Goal: Task Accomplishment & Management: Manage account settings

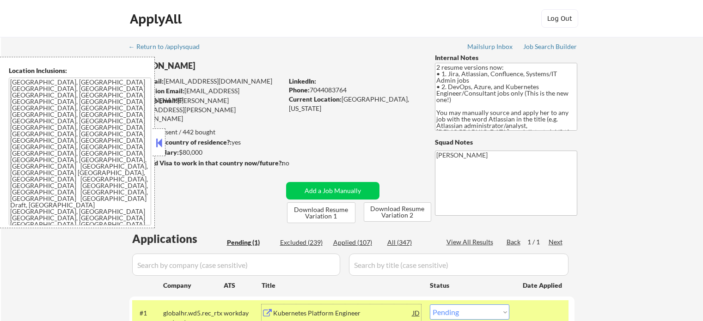
scroll to position [139, 0]
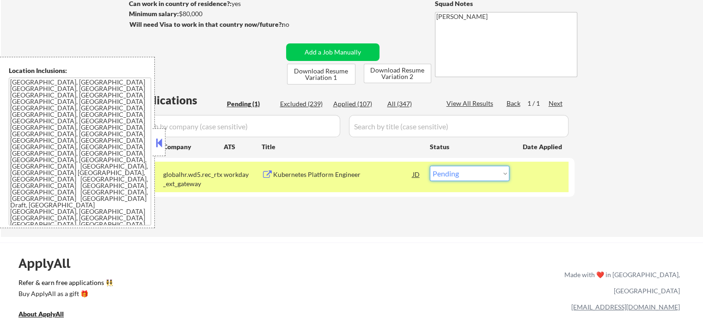
click at [432, 170] on select "Choose an option... Pending Applied Excluded (Questions) Excluded (Expired) Exc…" at bounding box center [469, 173] width 79 height 15
select select ""applied""
click at [430, 166] on select "Choose an option... Pending Applied Excluded (Questions) Excluded (Expired) Exc…" at bounding box center [469, 173] width 79 height 15
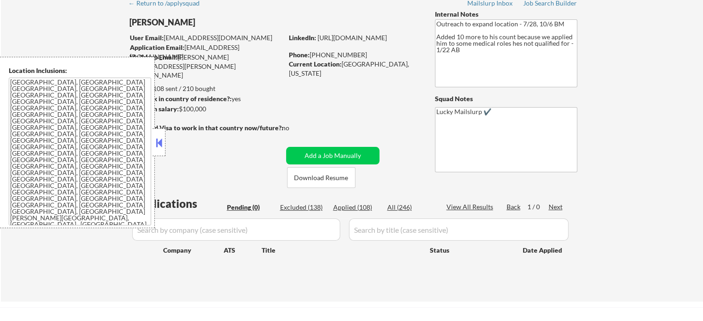
scroll to position [92, 0]
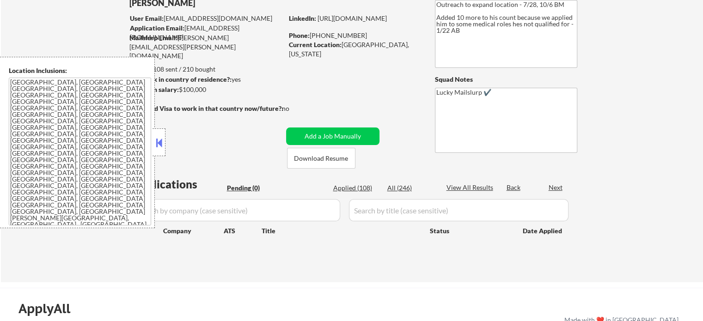
scroll to position [92, 0]
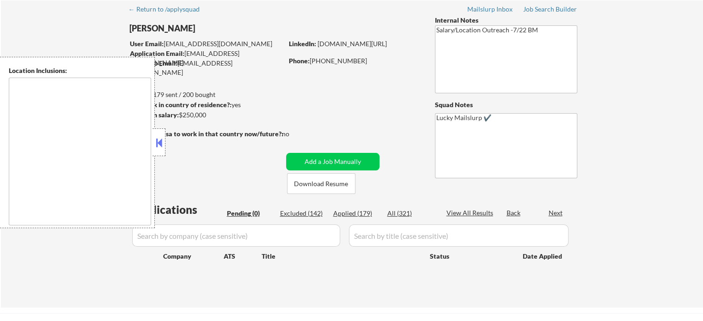
scroll to position [92, 0]
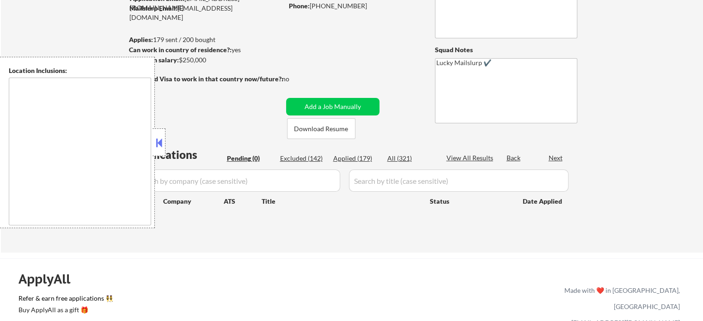
type textarea "[GEOGRAPHIC_DATA], [GEOGRAPHIC_DATA] [GEOGRAPHIC_DATA], [GEOGRAPHIC_DATA] [GEOG…"
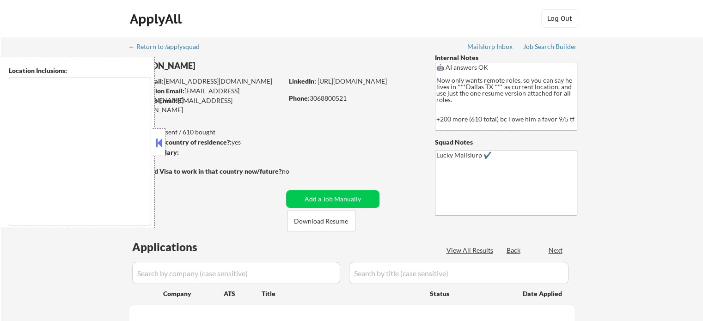
select select ""pending""
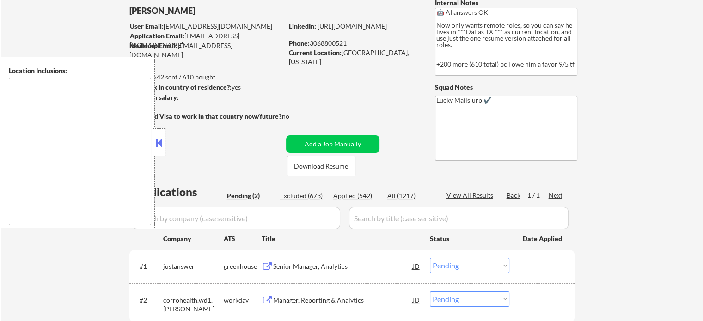
scroll to position [139, 0]
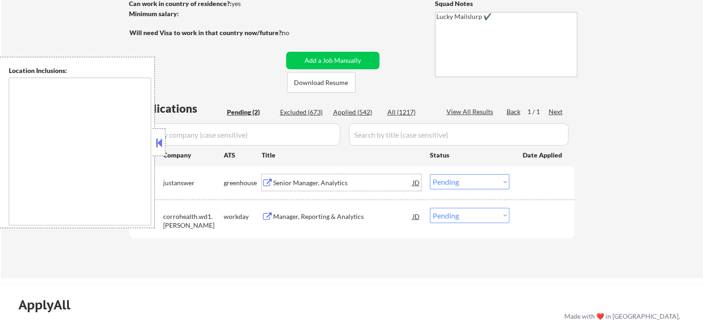
click at [326, 184] on div "Senior Manager, Analytics" at bounding box center [343, 182] width 140 height 9
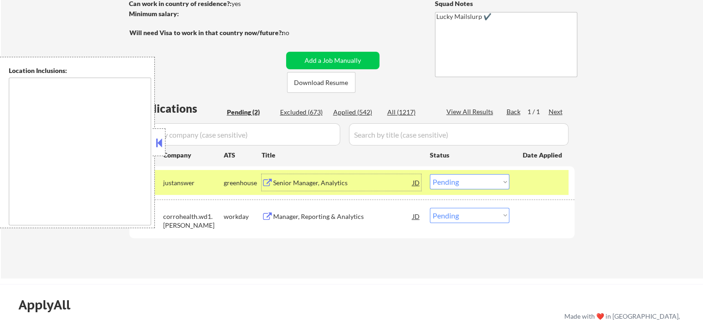
click at [524, 177] on div at bounding box center [543, 182] width 41 height 17
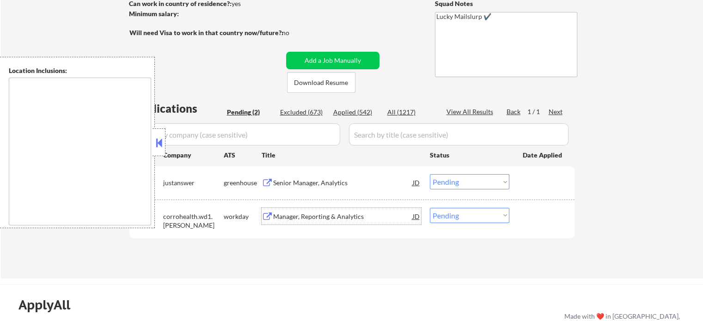
click at [323, 213] on div "Manager, Reporting & Analytics" at bounding box center [343, 216] width 140 height 9
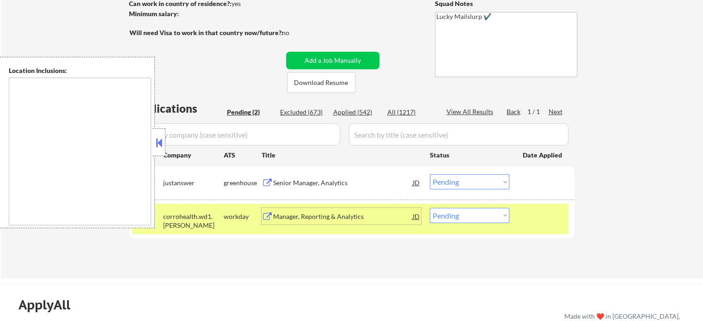
click at [541, 218] on div at bounding box center [543, 216] width 41 height 17
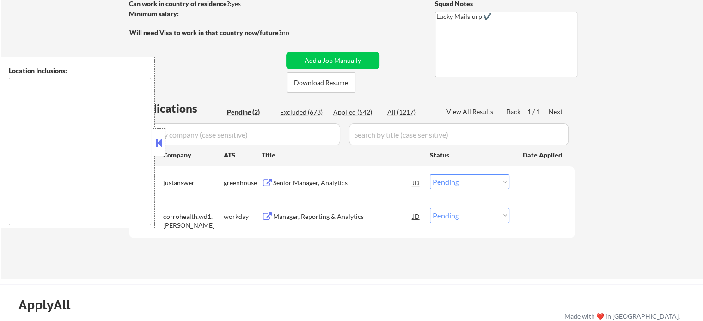
click at [328, 186] on div "Senior Manager, Analytics" at bounding box center [343, 182] width 140 height 9
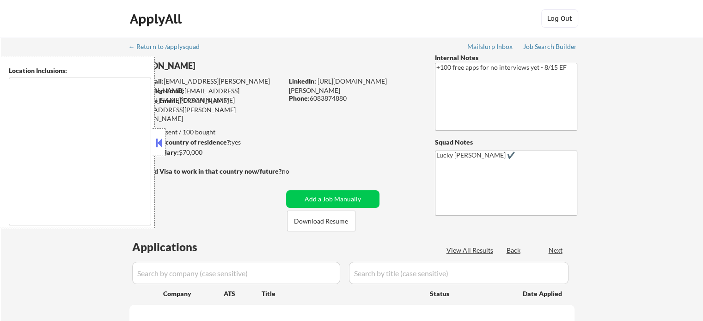
select select ""pending""
type textarea "remote"
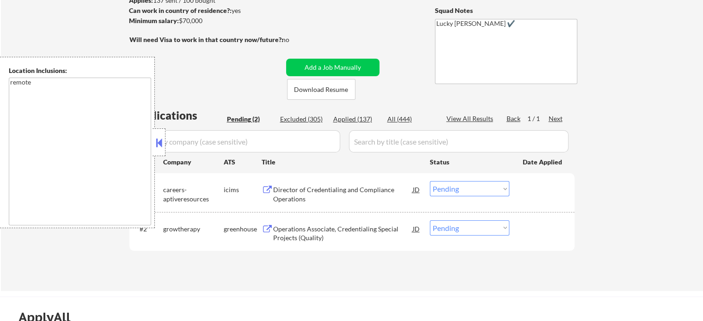
scroll to position [139, 0]
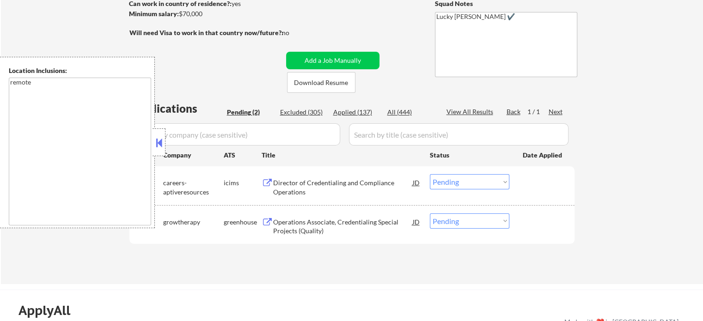
click at [308, 220] on div "Operations Associate, Credentialing Special Projects (Quality)" at bounding box center [343, 227] width 140 height 18
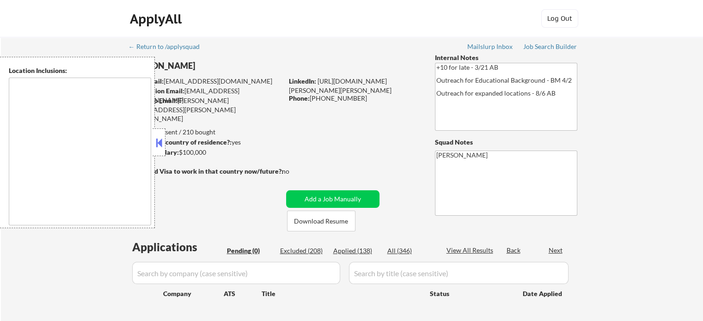
type textarea "[GEOGRAPHIC_DATA], [GEOGRAPHIC_DATA] [GEOGRAPHIC_DATA][PERSON_NAME], [GEOGRAPHI…"
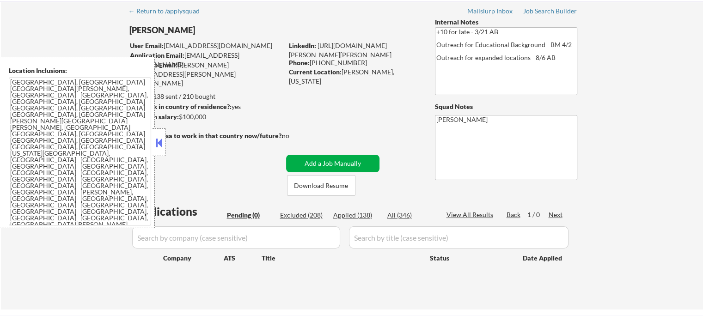
scroll to position [92, 0]
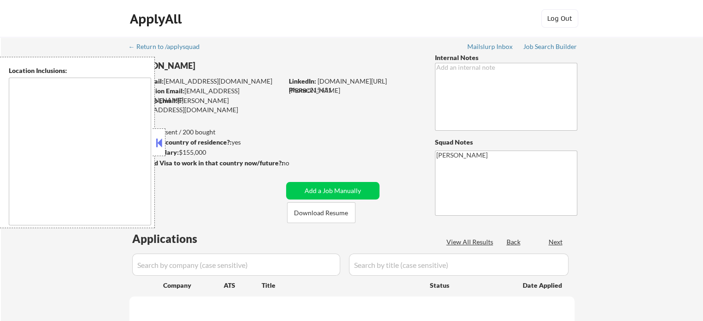
type textarea "remote"
select select ""pending""
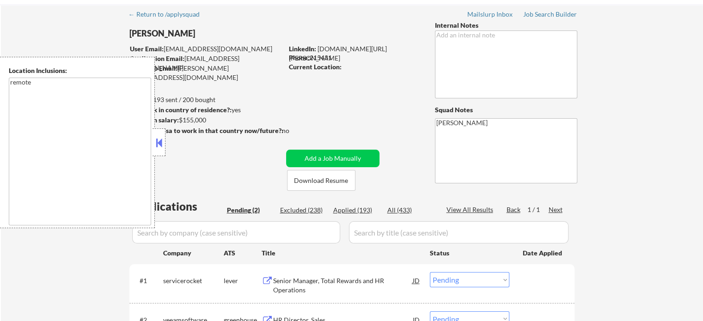
scroll to position [92, 0]
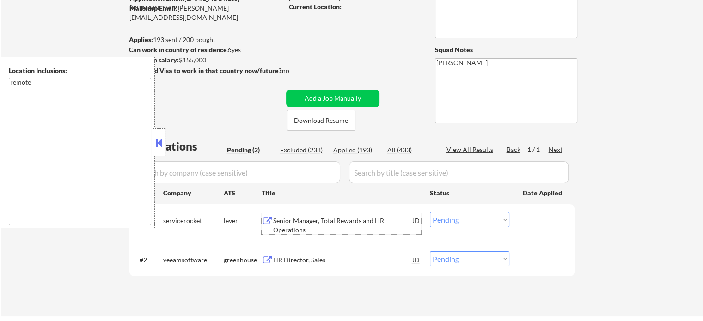
click at [333, 223] on div "Senior Manager, Total Rewards and HR Operations" at bounding box center [343, 225] width 140 height 18
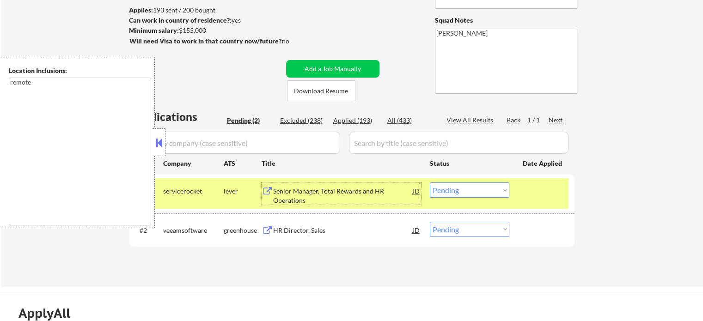
scroll to position [139, 0]
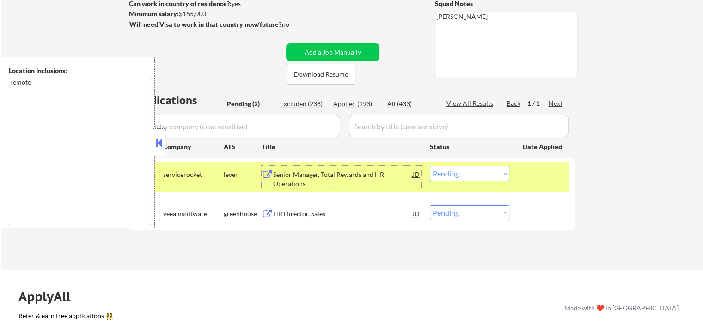
click at [348, 212] on div "HR Director, Sales" at bounding box center [343, 213] width 140 height 9
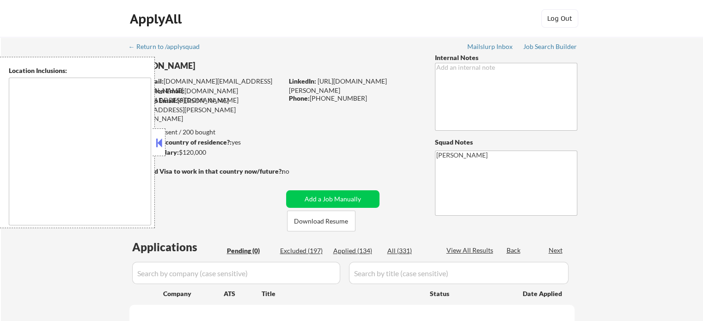
type textarea "[GEOGRAPHIC_DATA], [GEOGRAPHIC_DATA], [GEOGRAPHIC_DATA] [GEOGRAPHIC_DATA], [GEO…"
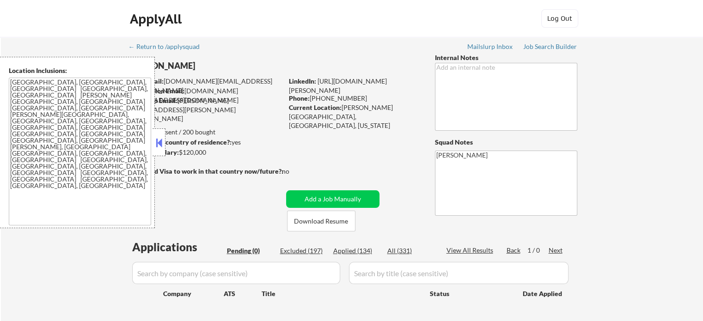
scroll to position [92, 0]
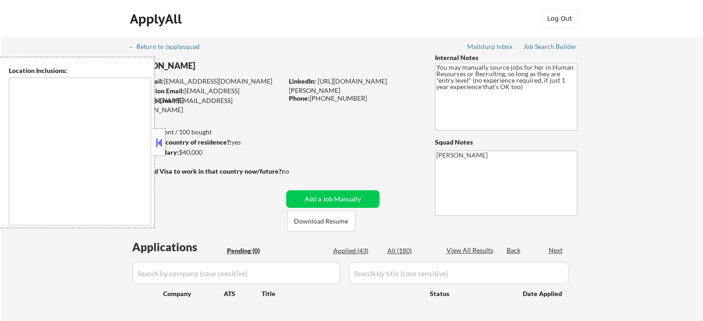
type textarea "It seems there is a misunderstanding in the location specified as "Remote." "Re…"
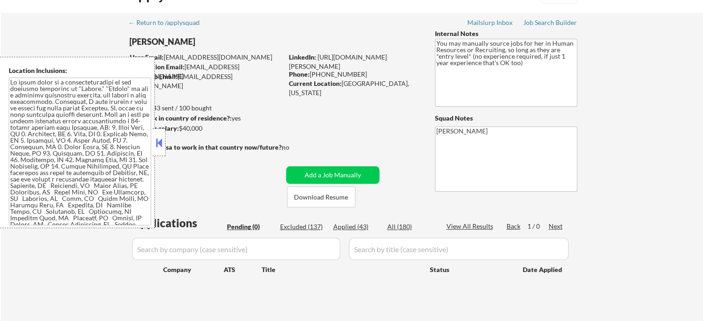
scroll to position [46, 0]
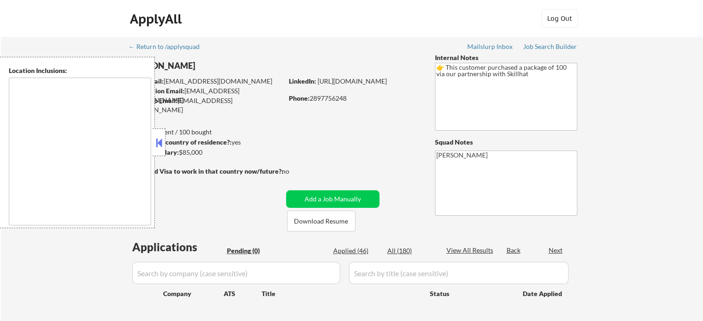
type textarea "[GEOGRAPHIC_DATA], ON [GEOGRAPHIC_DATA], ON [GEOGRAPHIC_DATA], ON [GEOGRAPHIC_D…"
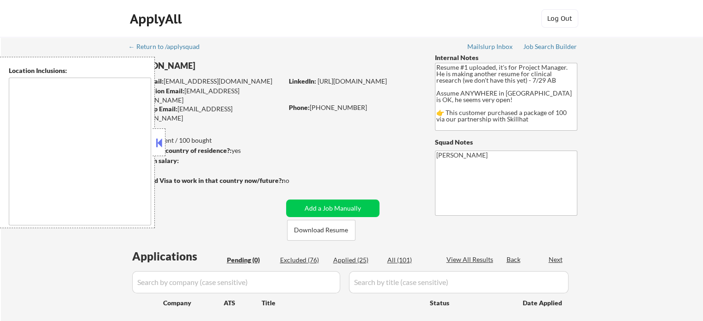
type textarea "country:[GEOGRAPHIC_DATA]"
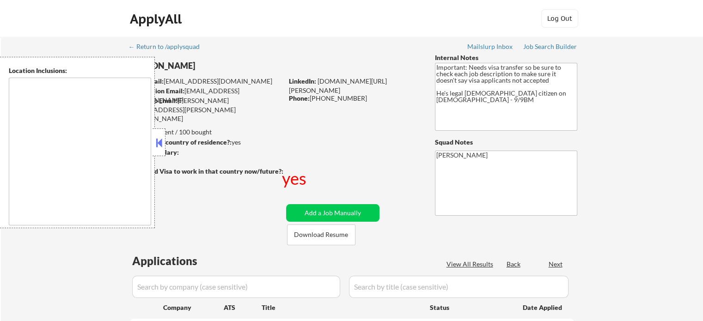
select select ""pending""
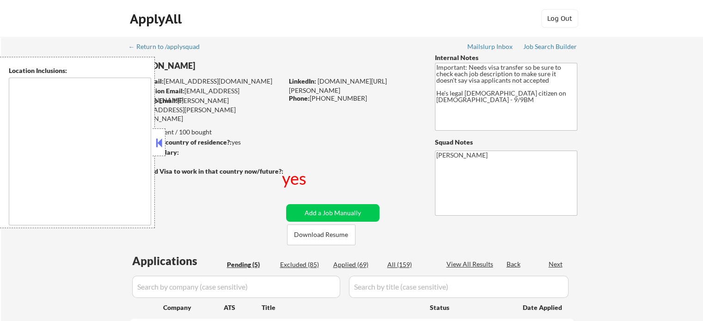
type textarea "South San Francisco, CA Daly City, CA Brisbane, CA Colma, CA Pacifica, CA San B…"
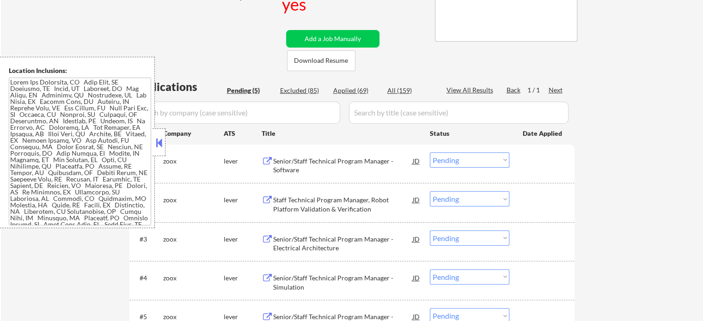
scroll to position [231, 0]
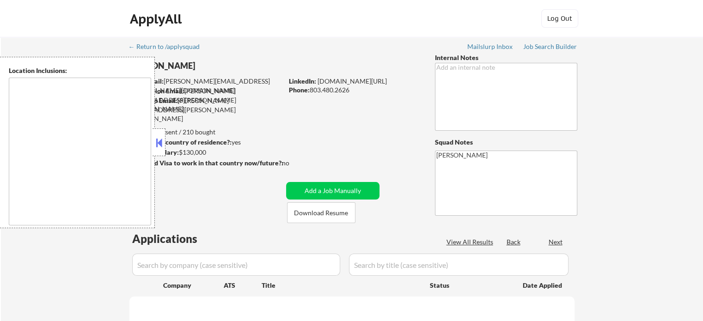
select select ""pending""
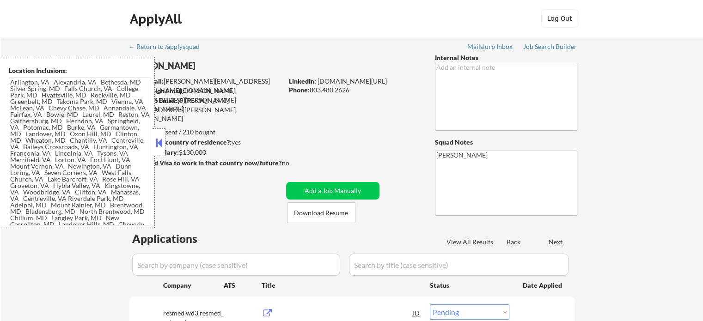
type textarea "Arlington, VA Alexandria, VA Bethesda, MD Silver Spring, MD Falls Church, VA Co…"
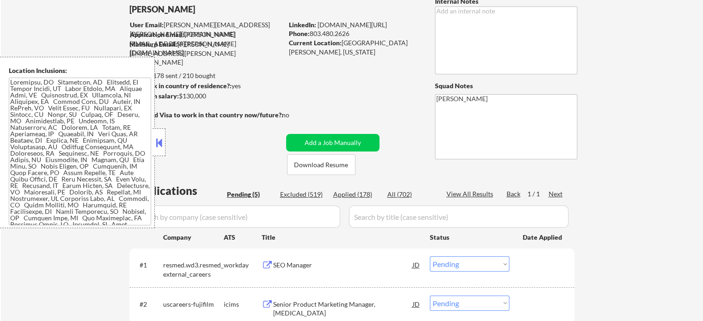
scroll to position [185, 0]
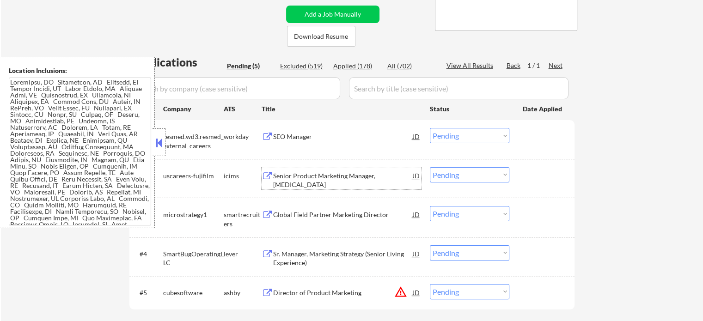
click at [310, 173] on div "Senior Product Marketing Manager, Gene Therapy" at bounding box center [343, 180] width 140 height 18
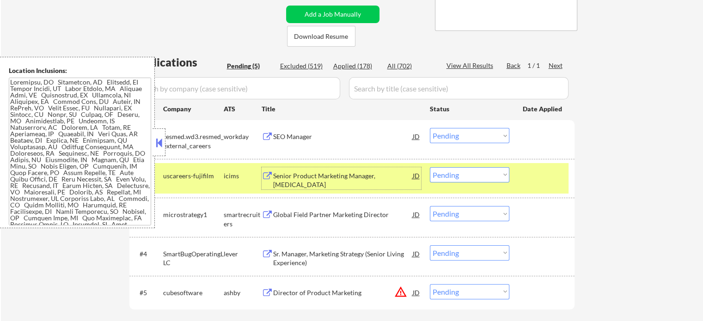
click at [292, 219] on div "Global Field Partner Marketing Director" at bounding box center [343, 214] width 140 height 17
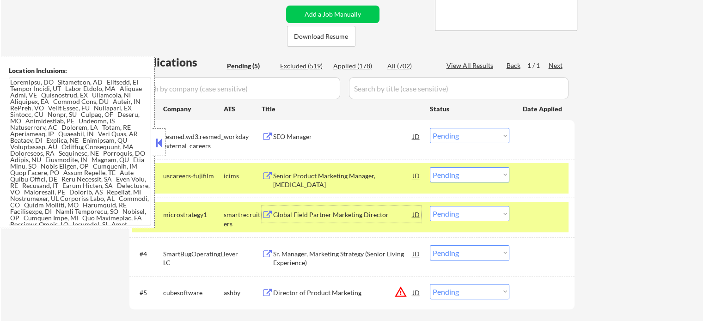
click at [523, 216] on div at bounding box center [543, 214] width 41 height 17
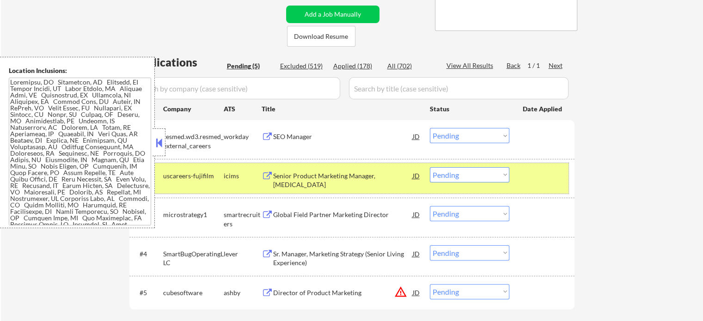
click at [530, 177] on div at bounding box center [543, 175] width 41 height 17
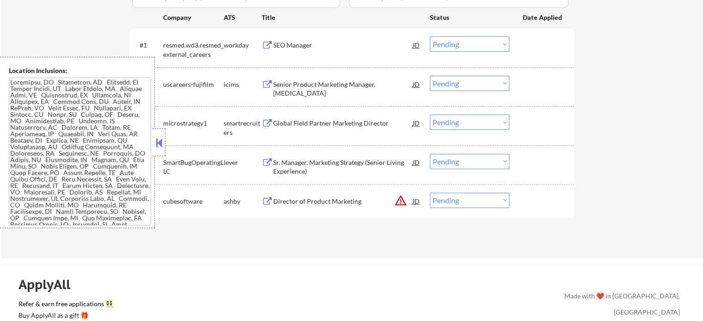
scroll to position [277, 0]
click at [298, 201] on div "Director of Product Marketing" at bounding box center [343, 200] width 140 height 9
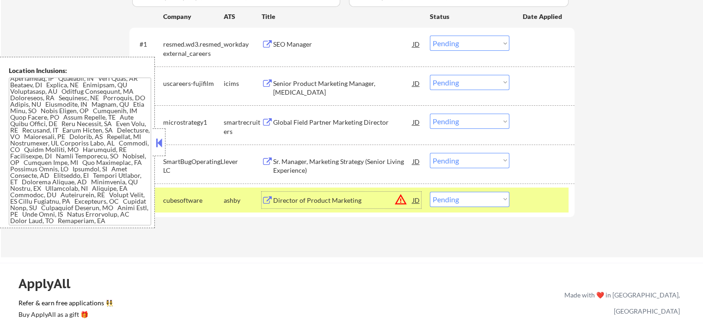
scroll to position [61, 0]
click at [462, 200] on select "Choose an option... Pending Applied Excluded (Questions) Excluded (Expired) Exc…" at bounding box center [469, 199] width 79 height 15
select select ""excluded__location_""
click at [430, 192] on select "Choose an option... Pending Applied Excluded (Questions) Excluded (Expired) Exc…" at bounding box center [469, 199] width 79 height 15
click at [535, 194] on div at bounding box center [543, 200] width 41 height 17
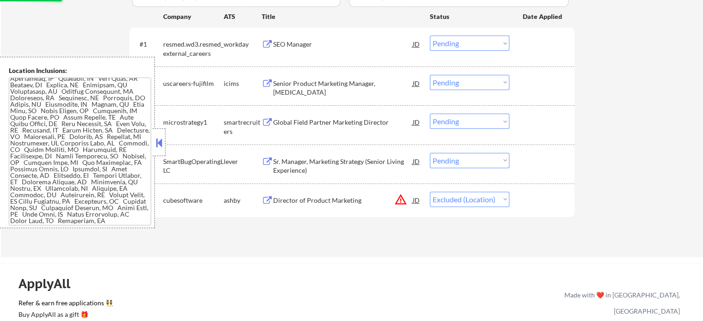
click at [318, 160] on div "Sr. Manager, Marketing Strategy (Senior Living Experience)" at bounding box center [343, 166] width 140 height 18
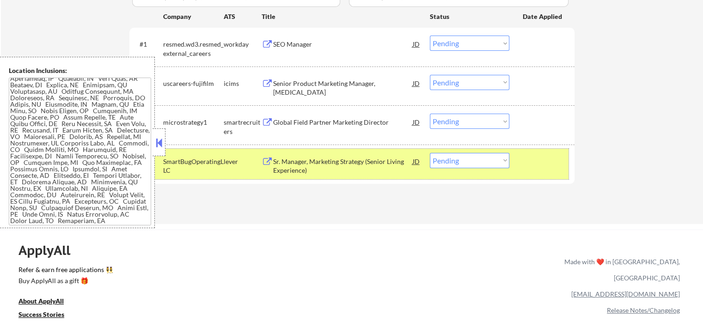
drag, startPoint x: 529, startPoint y: 168, endPoint x: 372, endPoint y: 123, distance: 162.9
click at [528, 166] on div at bounding box center [543, 161] width 41 height 17
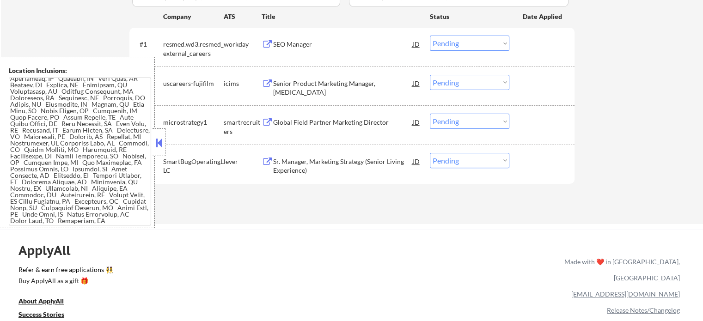
click at [364, 117] on div "Global Field Partner Marketing Director" at bounding box center [343, 122] width 140 height 17
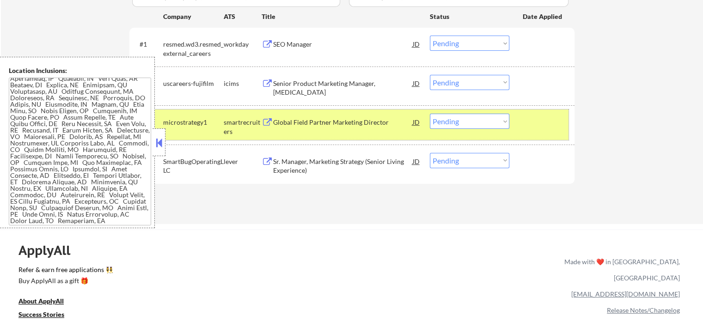
click at [564, 123] on div "#3 microstrategy1 smartrecruiters Global Field Partner Marketing Director JD Ch…" at bounding box center [350, 125] width 436 height 30
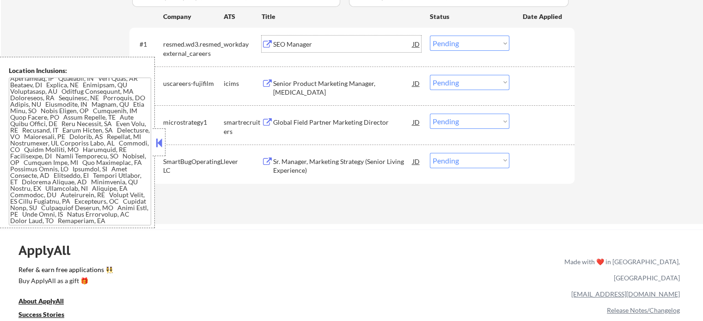
click at [286, 38] on div "SEO Manager" at bounding box center [343, 44] width 140 height 17
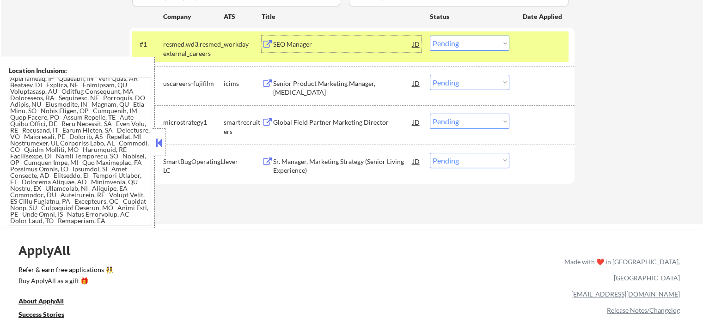
click at [525, 38] on div at bounding box center [543, 44] width 41 height 17
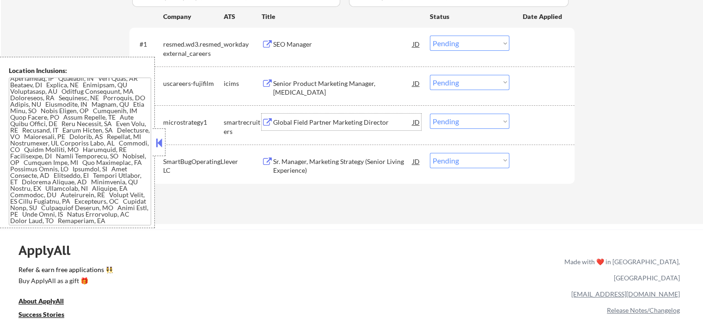
click at [307, 125] on div "Global Field Partner Marketing Director" at bounding box center [343, 122] width 140 height 9
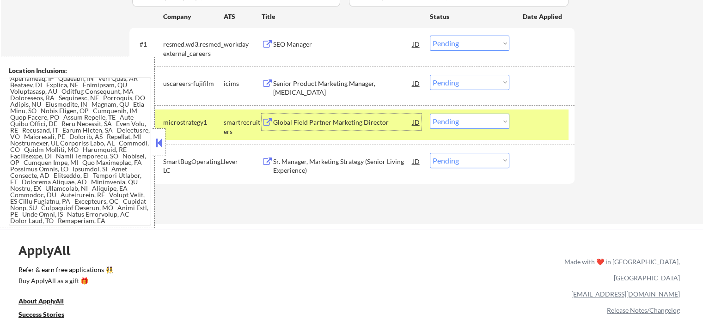
click at [542, 126] on div at bounding box center [543, 122] width 41 height 17
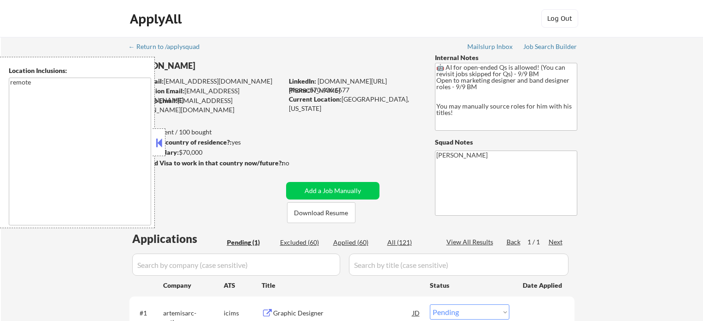
select select ""pending""
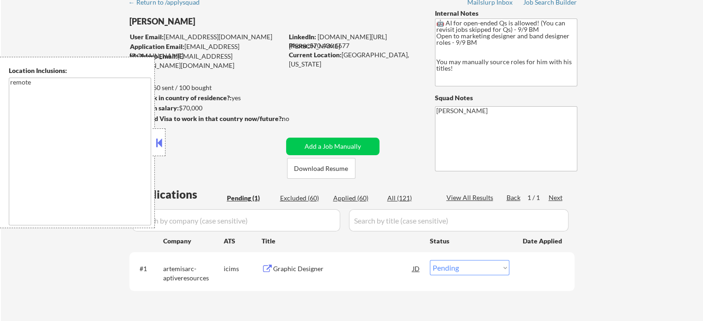
scroll to position [185, 0]
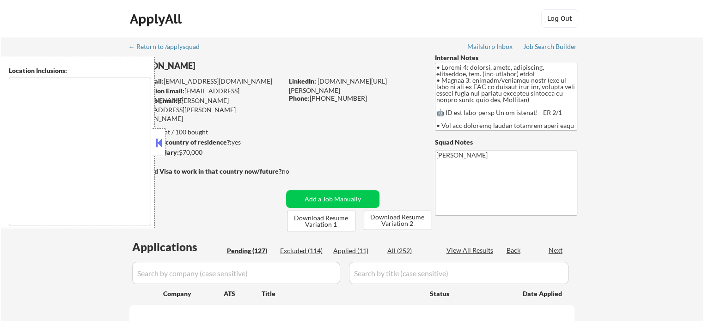
select select ""pending""
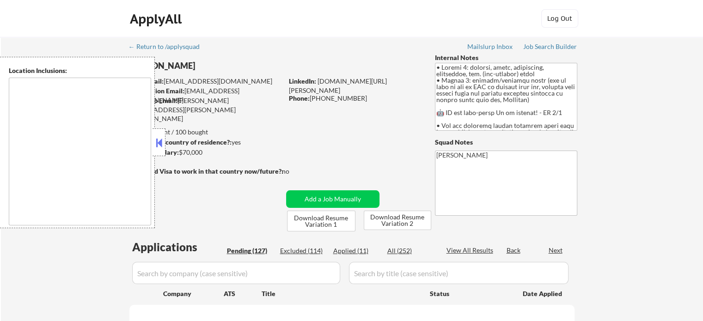
select select ""pending""
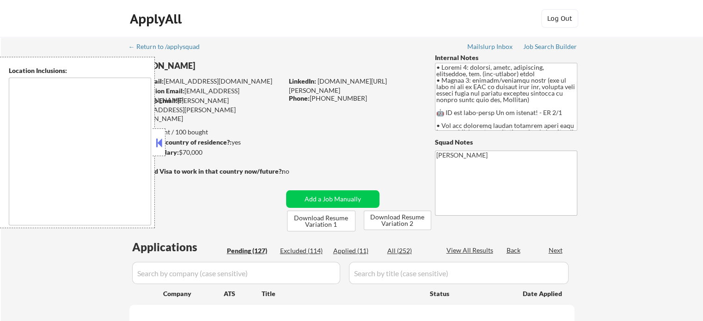
select select ""pending""
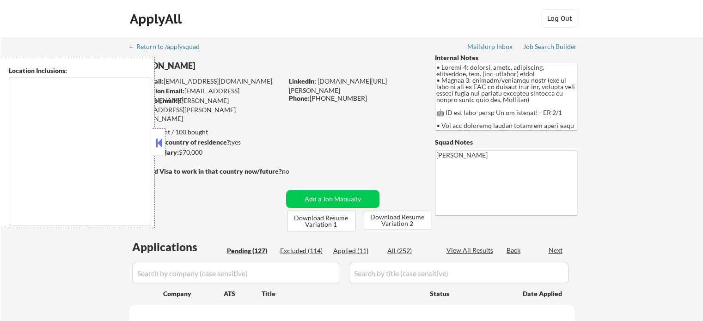
select select ""pending""
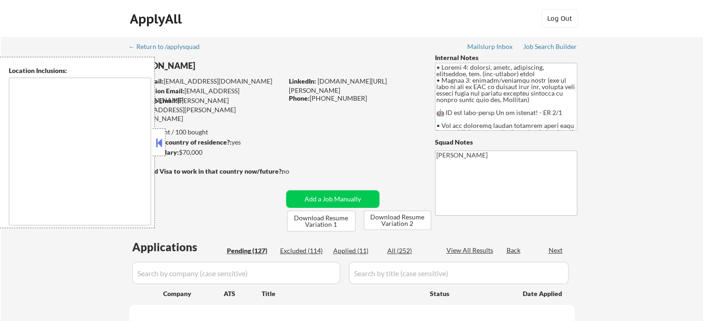
select select ""pending""
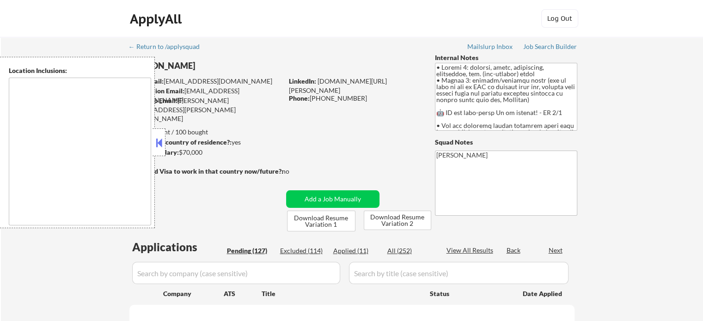
select select ""pending""
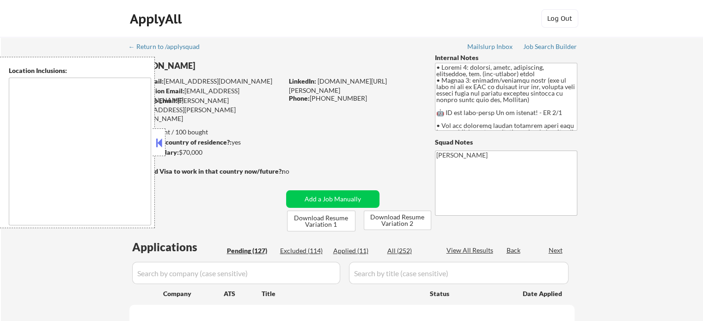
select select ""pending""
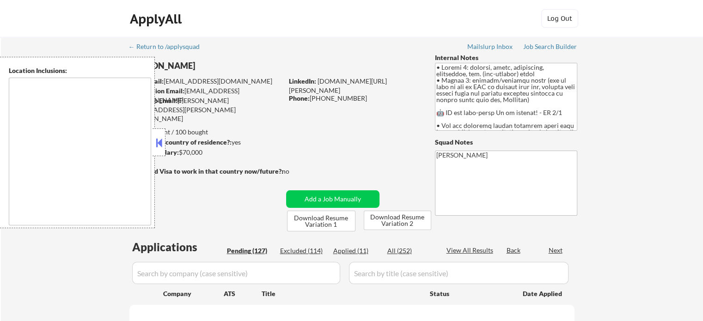
select select ""pending""
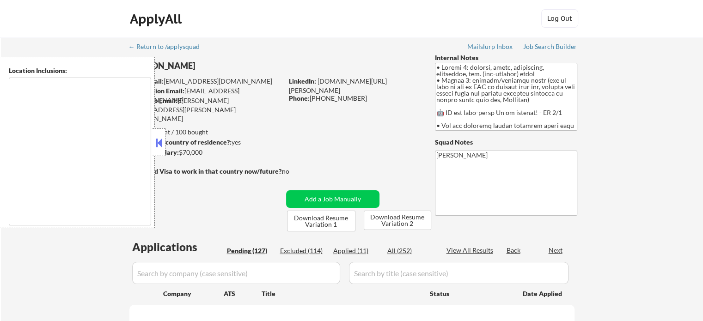
select select ""pending""
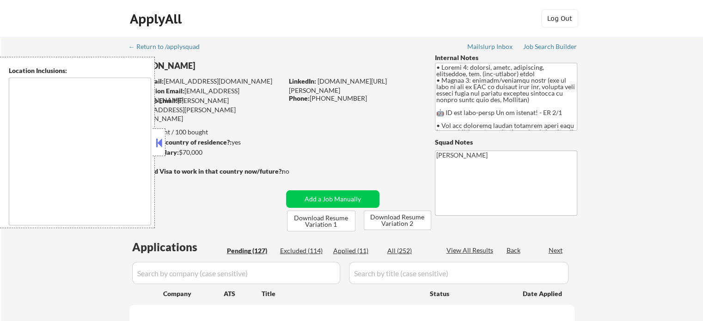
select select ""pending""
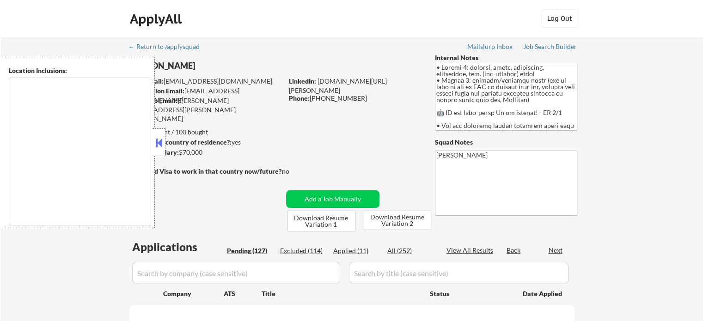
select select ""pending""
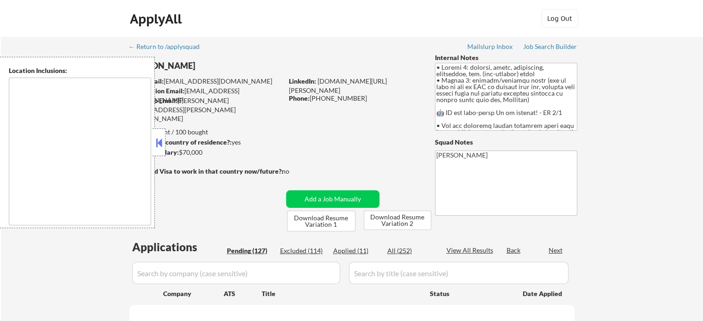
select select ""pending""
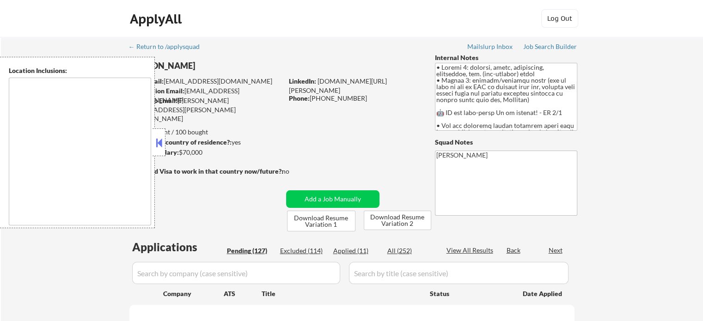
select select ""pending""
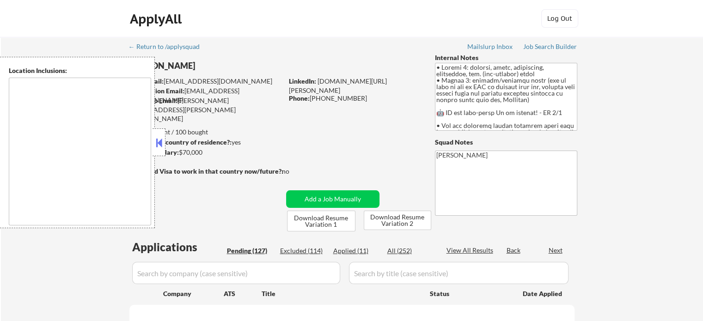
select select ""pending""
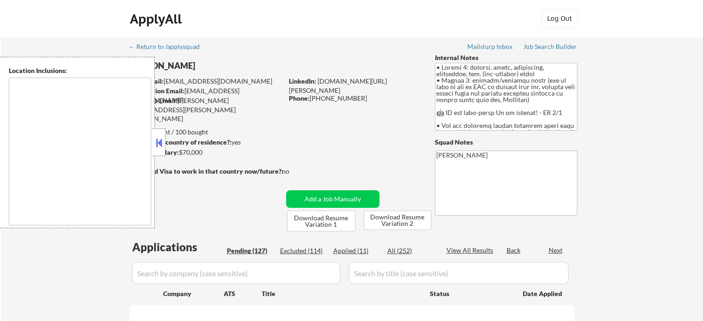
select select ""pending""
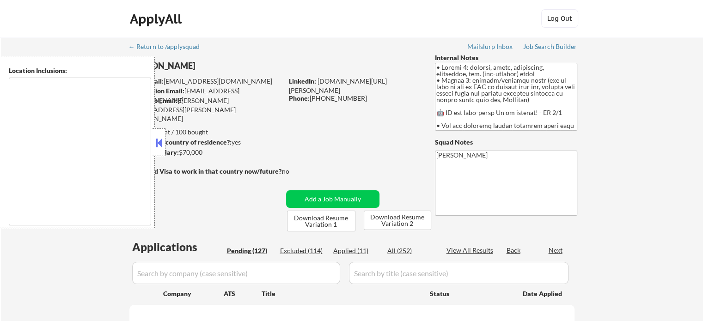
select select ""pending""
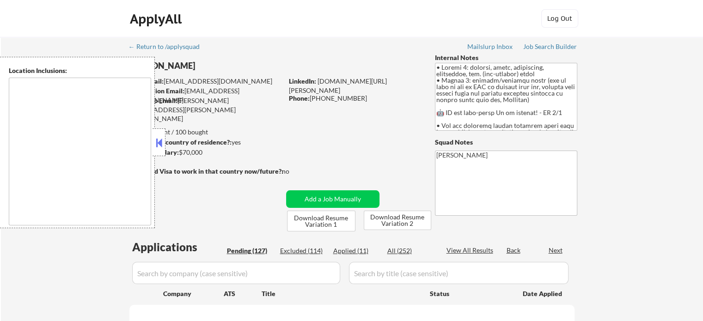
select select ""pending""
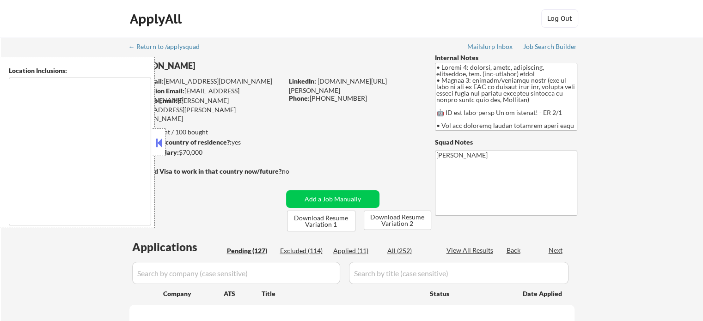
select select ""pending""
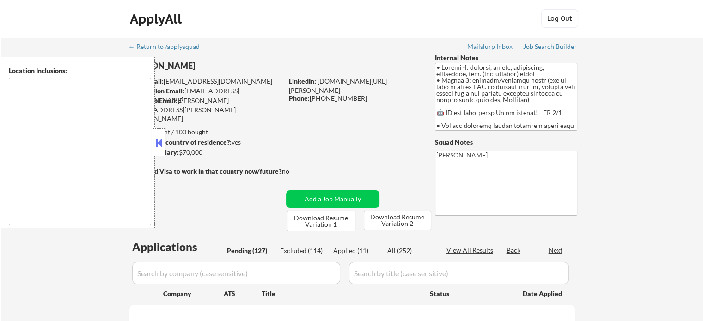
select select ""pending""
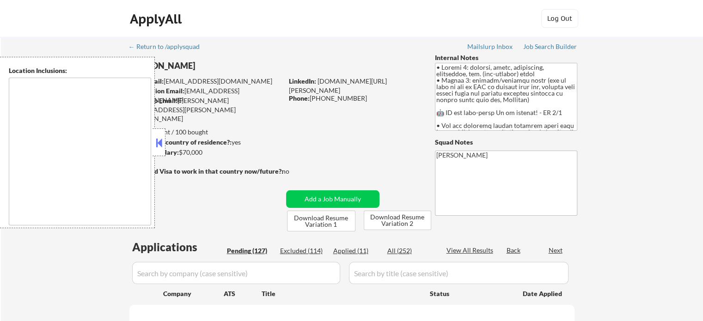
select select ""pending""
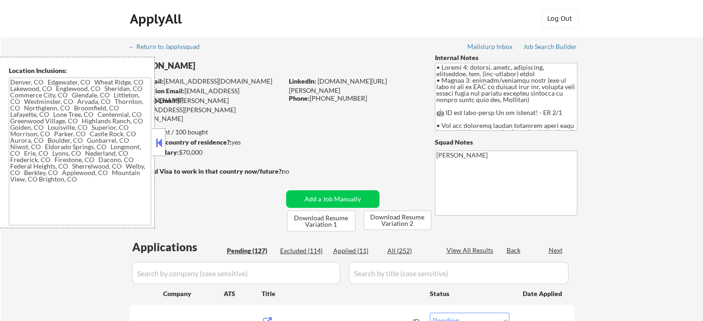
type textarea "[GEOGRAPHIC_DATA], [GEOGRAPHIC_DATA], [GEOGRAPHIC_DATA] [GEOGRAPHIC_DATA], [GEO…"
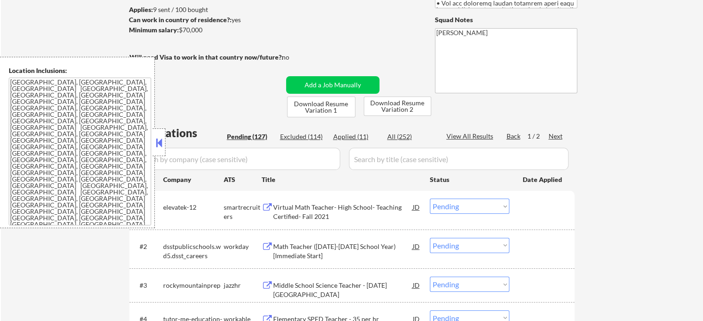
scroll to position [231, 0]
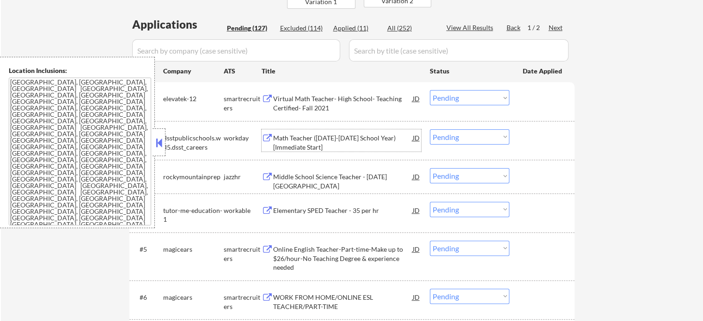
click at [307, 145] on div "Math Teacher ([DATE]-[DATE] School Year) [Immediate Start]" at bounding box center [343, 143] width 140 height 18
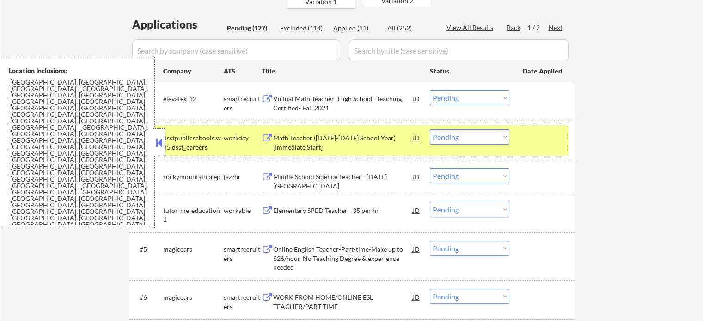
click at [536, 138] on div at bounding box center [543, 137] width 41 height 17
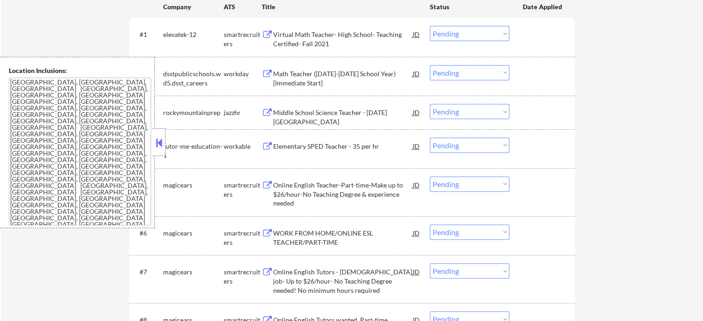
scroll to position [370, 0]
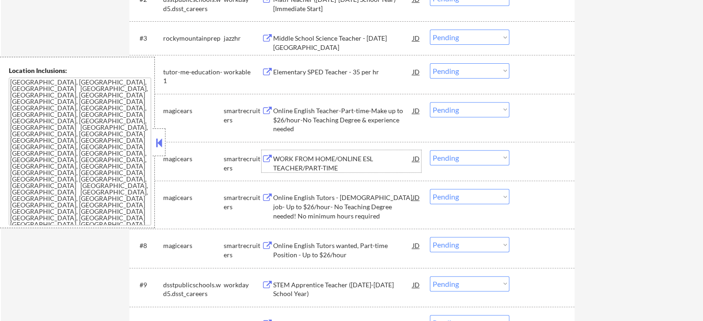
click at [302, 164] on div "WORK FROM HOME/ONLINE ESL TEACHER/PART-TIME" at bounding box center [343, 163] width 140 height 18
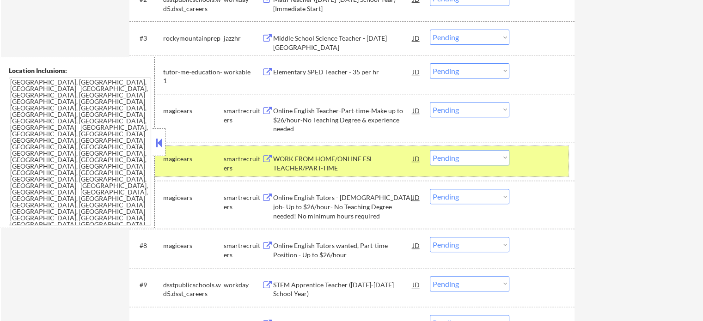
click at [530, 166] on div at bounding box center [543, 158] width 41 height 17
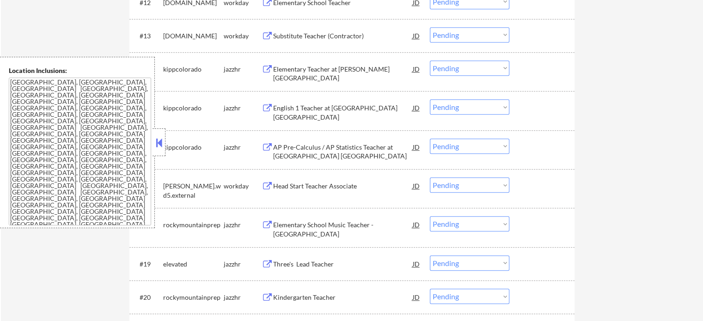
scroll to position [832, 0]
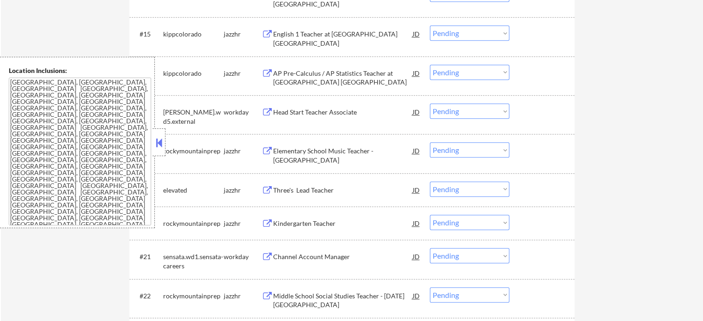
click at [296, 111] on div "Head Start Teacher Associate" at bounding box center [343, 112] width 140 height 9
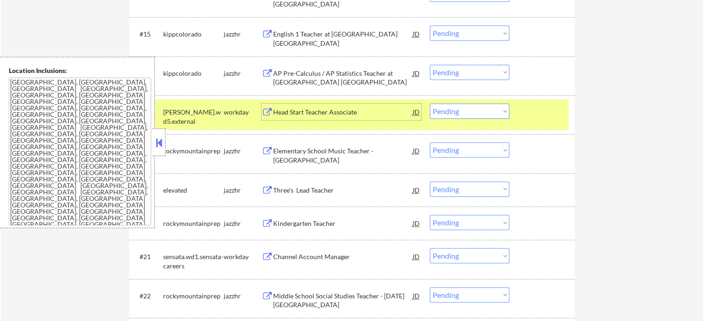
drag, startPoint x: 516, startPoint y: 114, endPoint x: 499, endPoint y: 114, distance: 17.1
click at [517, 114] on div "#17 jefferson.wd5.external workday Head Start Teacher Associate JD Choose an op…" at bounding box center [350, 114] width 436 height 30
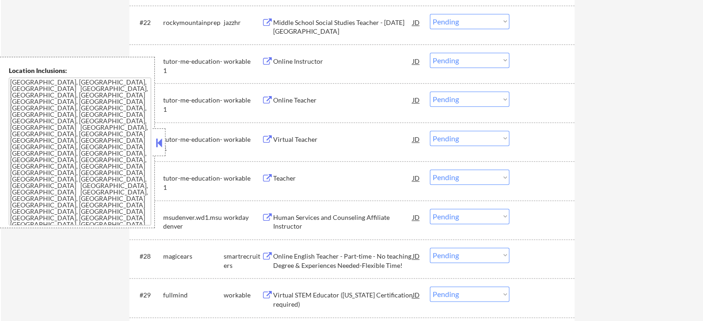
scroll to position [1155, 0]
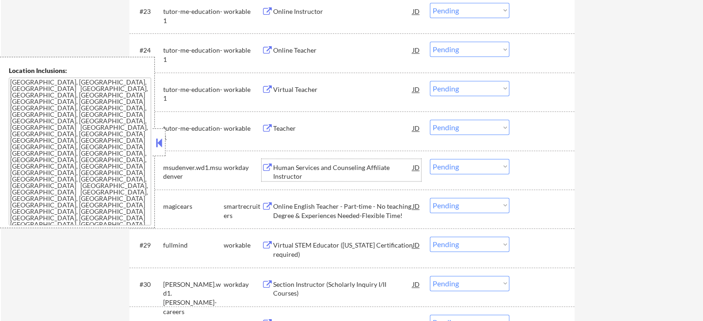
click at [304, 171] on div "Human Services and Counseling Affiliate Instructor" at bounding box center [343, 172] width 140 height 18
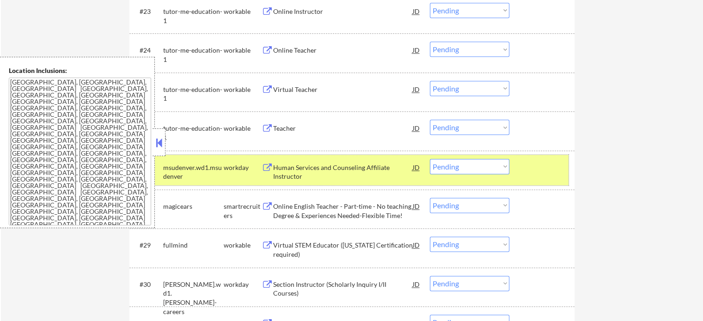
click at [547, 168] on div at bounding box center [543, 167] width 41 height 17
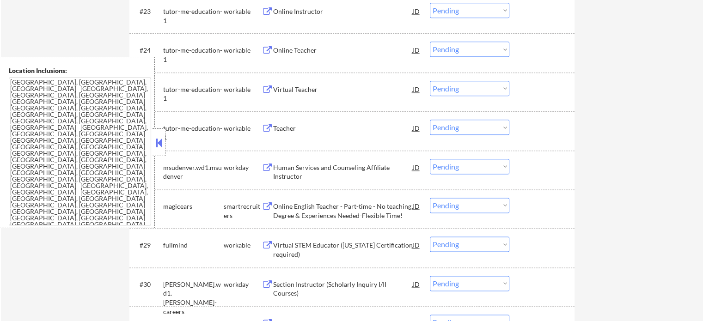
click at [344, 207] on div "Online English Teacher - Part-time - No teaching Degree & Experiences Needed-Fl…" at bounding box center [343, 211] width 140 height 18
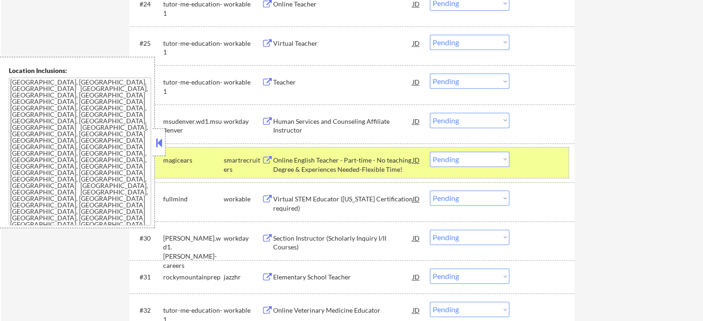
click at [536, 158] on div at bounding box center [543, 160] width 41 height 17
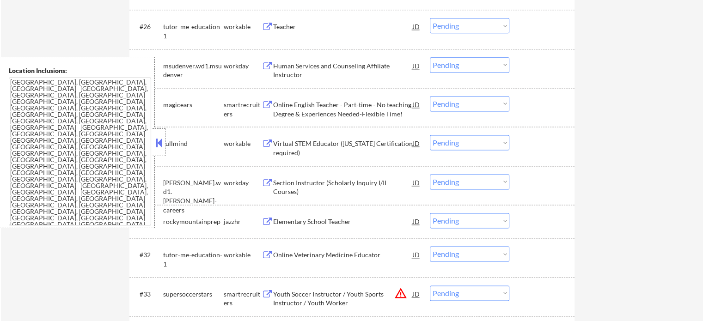
scroll to position [1386, 0]
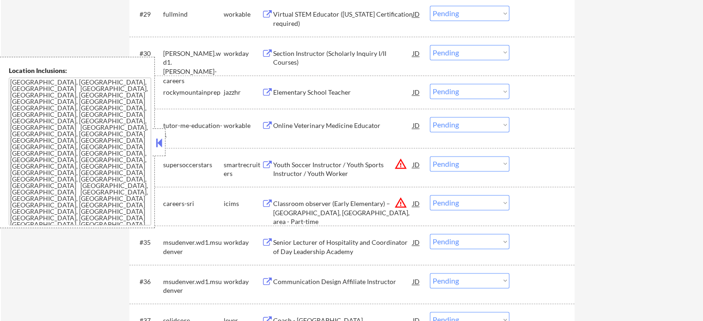
click at [290, 130] on div "Online Veterinary Medicine Educator" at bounding box center [343, 125] width 140 height 17
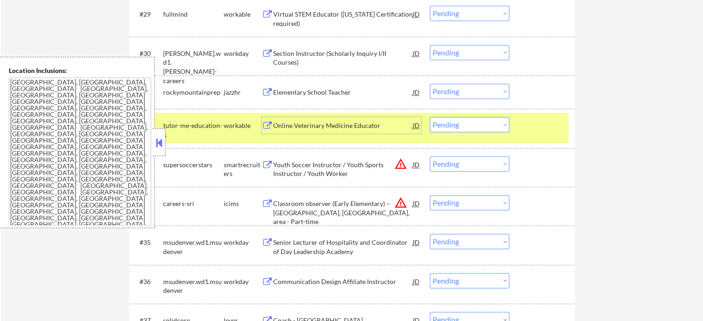
click at [559, 135] on div "#32 tutor-me-education-1 workable Online Veterinary Medicine Educator JD Choose…" at bounding box center [350, 128] width 436 height 30
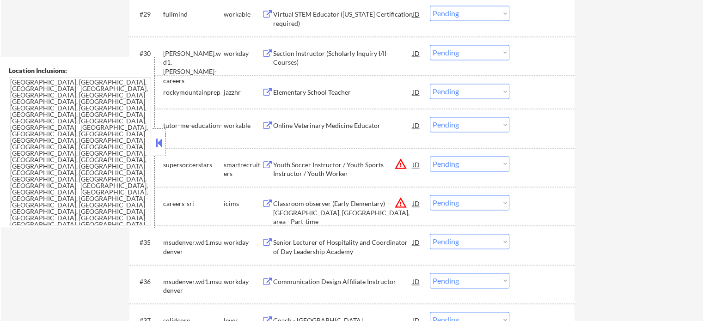
click at [313, 176] on div "Youth Soccer Instructor / Youth Sports Instructor / Youth Worker" at bounding box center [343, 169] width 140 height 18
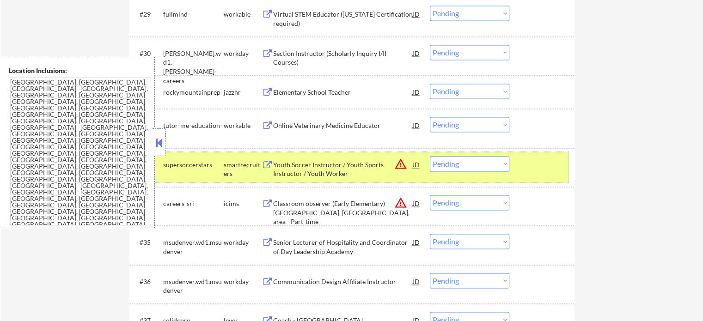
click at [543, 170] on div at bounding box center [543, 164] width 41 height 17
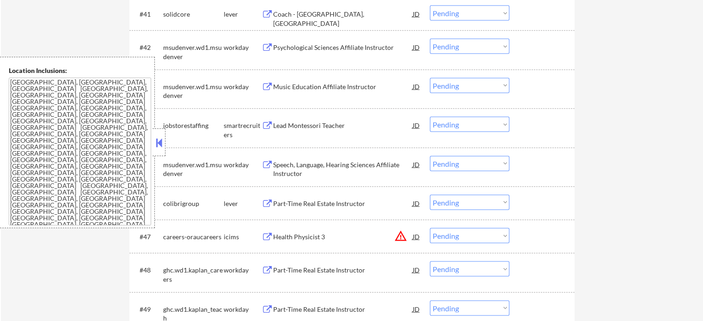
scroll to position [1848, 0]
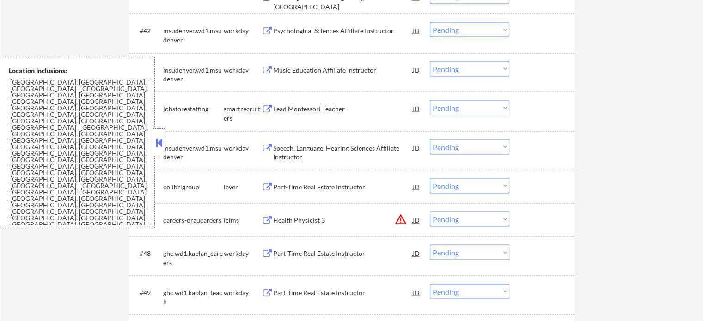
click at [307, 221] on div "Health Physicist 3" at bounding box center [343, 220] width 140 height 9
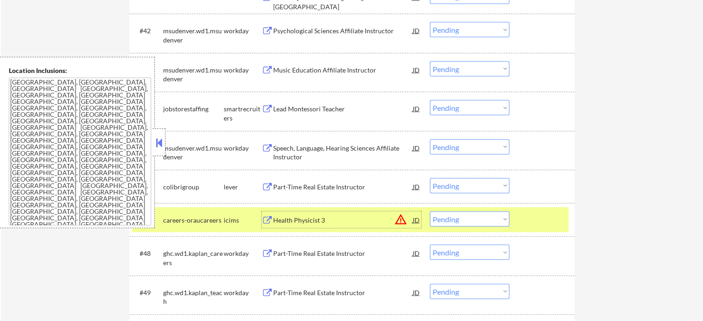
click at [457, 225] on select "Choose an option... Pending Applied Excluded (Questions) Excluded (Expired) Exc…" at bounding box center [469, 219] width 79 height 15
click at [430, 212] on select "Choose an option... Pending Applied Excluded (Questions) Excluded (Expired) Exc…" at bounding box center [469, 219] width 79 height 15
click at [521, 225] on div "#47 careers-oraucareers icims Health Physicist 3 JD warning_amber Choose an opt…" at bounding box center [350, 219] width 436 height 25
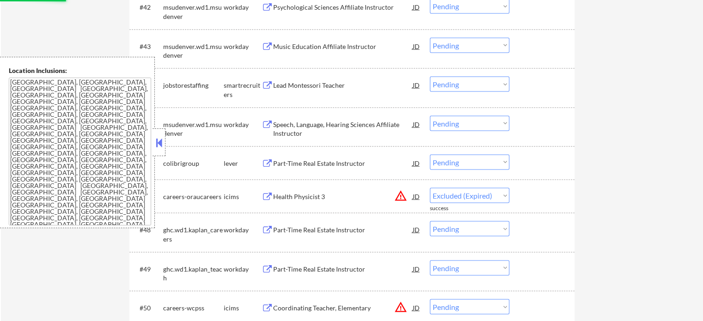
scroll to position [1894, 0]
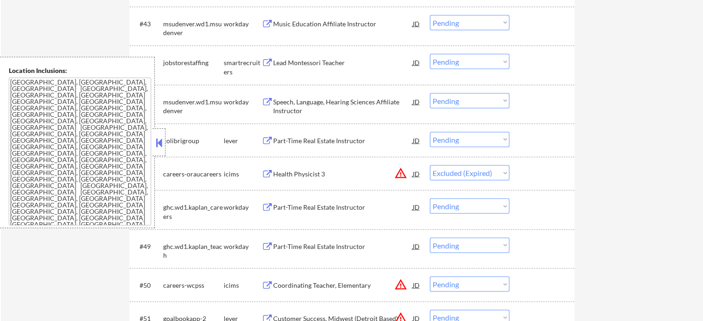
select select ""pending""
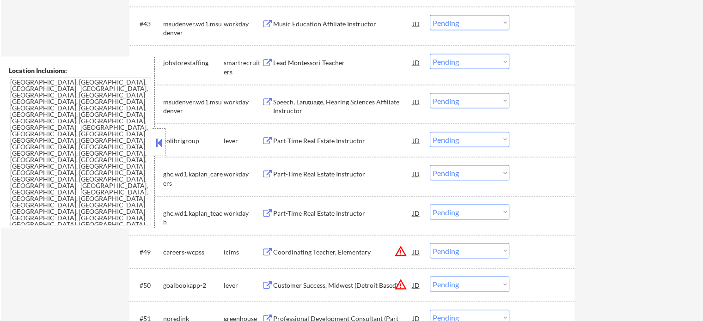
click at [303, 248] on div "Coordinating Teacher, Elementary" at bounding box center [343, 252] width 140 height 9
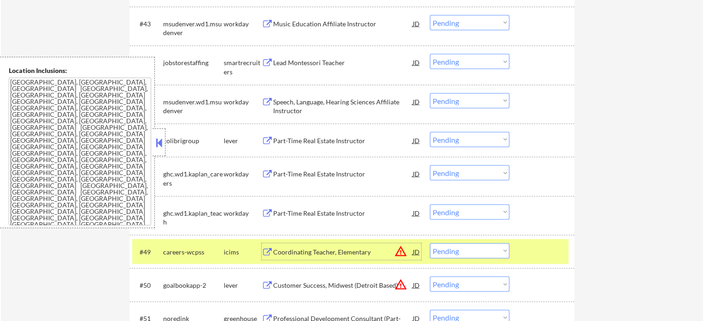
click at [526, 255] on div at bounding box center [543, 251] width 41 height 17
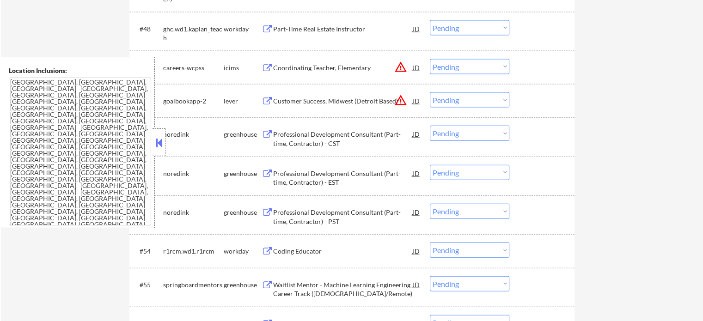
scroll to position [2079, 0]
click at [324, 99] on div "Customer Success, Midwest (Detroit Based)" at bounding box center [343, 100] width 140 height 9
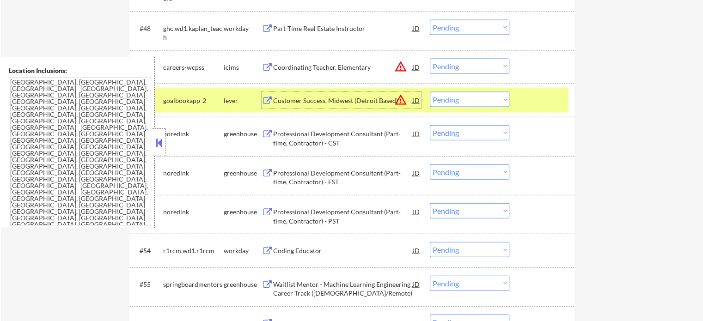
click at [508, 102] on select "Choose an option... Pending Applied Excluded (Questions) Excluded (Expired) Exc…" at bounding box center [469, 99] width 79 height 15
click at [309, 252] on div "Coding Educator" at bounding box center [343, 250] width 140 height 9
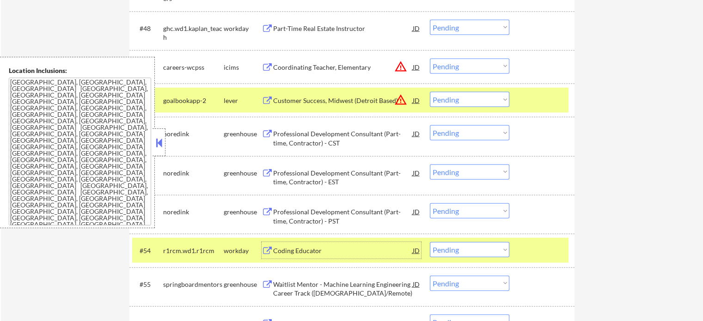
click at [465, 251] on select "Choose an option... Pending Applied Excluded (Questions) Excluded (Expired) Exc…" at bounding box center [469, 249] width 79 height 15
click at [430, 242] on select "Choose an option... Pending Applied Excluded (Questions) Excluded (Expired) Exc…" at bounding box center [469, 249] width 79 height 15
click at [527, 102] on div at bounding box center [543, 100] width 41 height 17
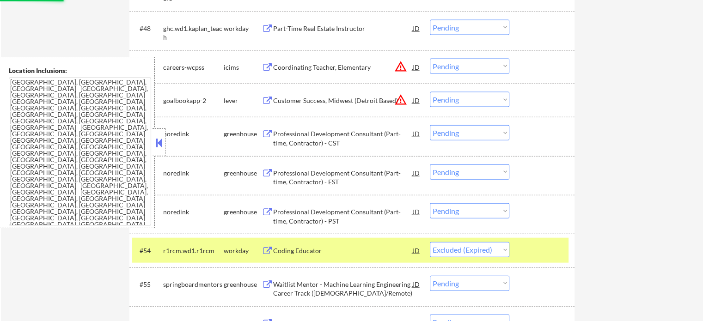
click at [545, 257] on div at bounding box center [543, 250] width 41 height 17
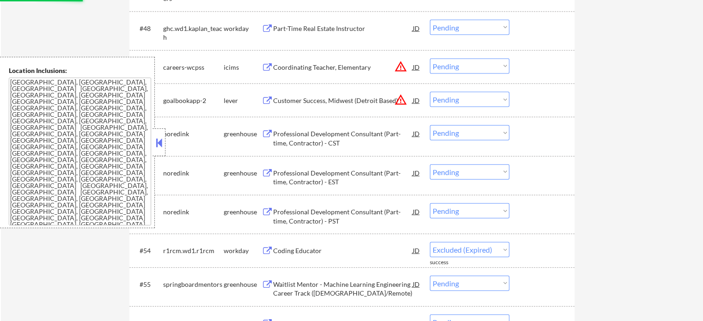
select select ""pending""
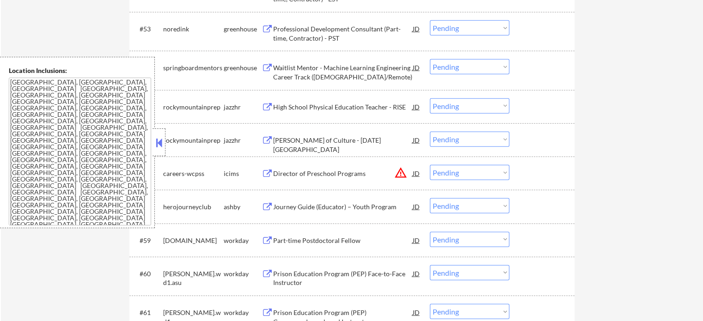
scroll to position [2264, 0]
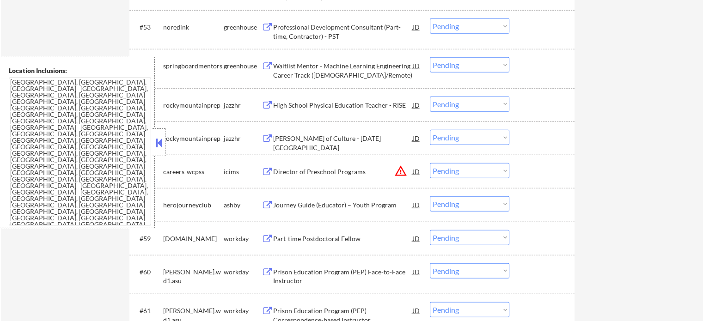
click at [318, 236] on div "Part-time Postdoctoral Fellow" at bounding box center [343, 238] width 140 height 9
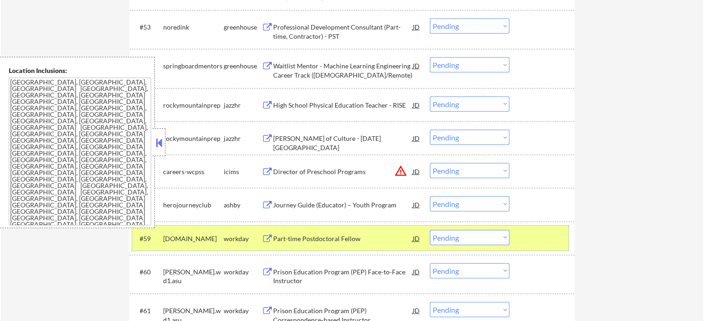
click at [523, 240] on div at bounding box center [543, 238] width 41 height 17
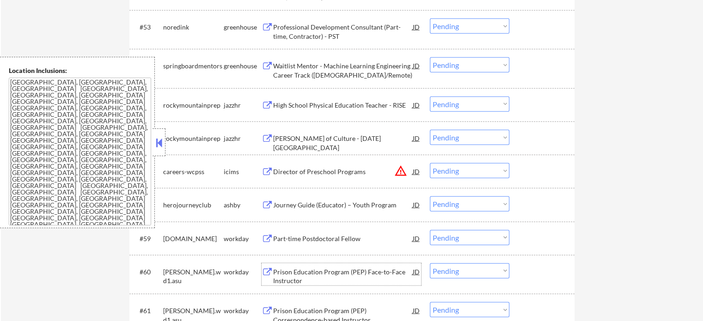
click at [333, 276] on div "Prison Education Program (PEP) Face-to-Face Instructor" at bounding box center [343, 277] width 140 height 18
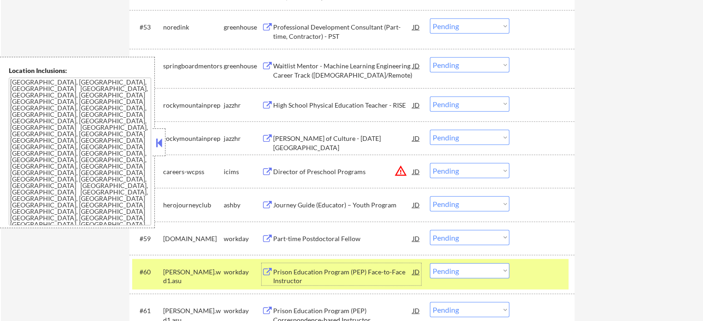
click at [542, 271] on div at bounding box center [543, 271] width 41 height 17
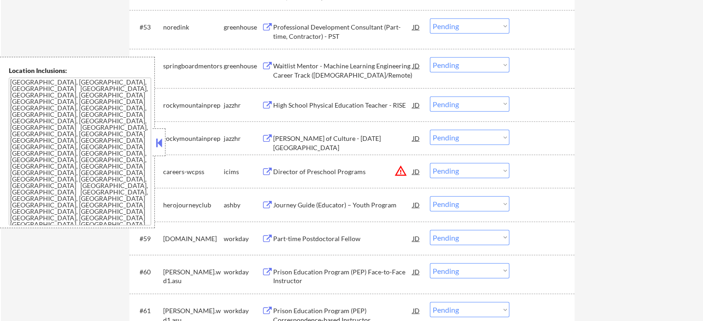
click at [312, 170] on div "Director of Preschool Programs" at bounding box center [343, 171] width 140 height 9
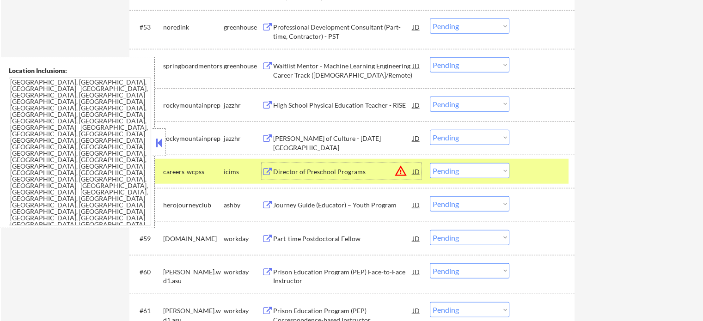
click at [483, 177] on select "Choose an option... Pending Applied Excluded (Questions) Excluded (Expired) Exc…" at bounding box center [469, 170] width 79 height 15
click at [430, 163] on select "Choose an option... Pending Applied Excluded (Questions) Excluded (Expired) Exc…" at bounding box center [469, 170] width 79 height 15
click at [529, 176] on div at bounding box center [543, 171] width 41 height 17
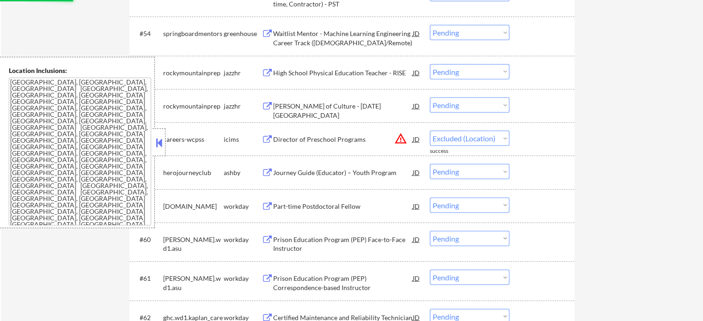
scroll to position [2310, 0]
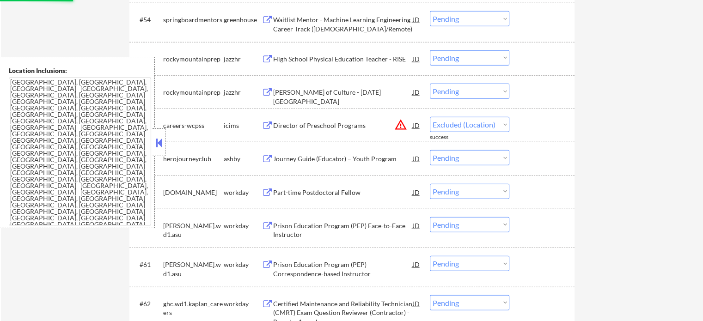
select select ""pending""
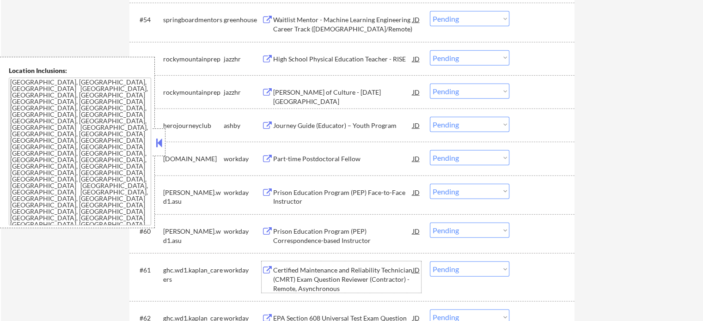
click at [309, 271] on div "Certified Maintenance and Reliability Technician (CMRT) Exam Question Reviewer …" at bounding box center [343, 279] width 140 height 27
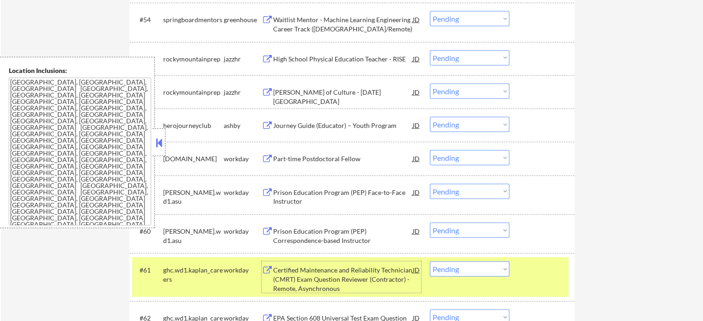
click at [543, 280] on div "#61 ghc.wd1.kaplan_careers workday Certified Maintenance and Reliability Techni…" at bounding box center [350, 277] width 436 height 40
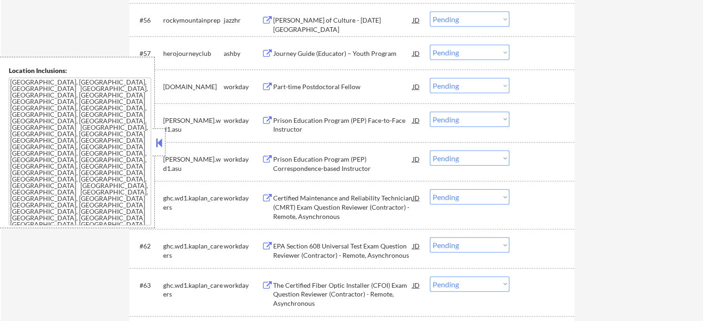
scroll to position [2449, 0]
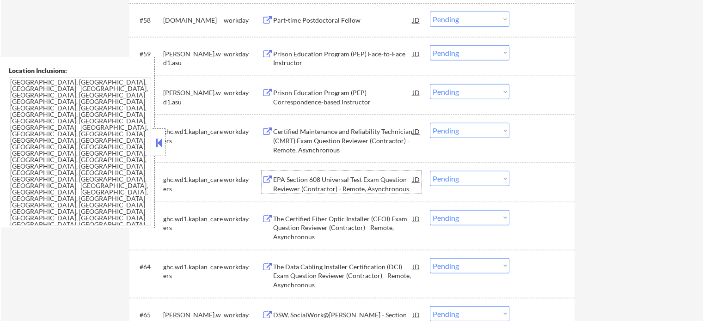
click at [334, 177] on div "EPA Section 608 Universal Test Exam Question Reviewer (Contractor) - Remote, As…" at bounding box center [343, 184] width 140 height 18
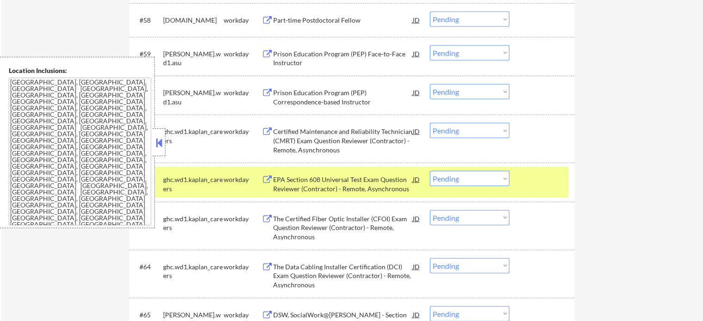
select select ""pending""
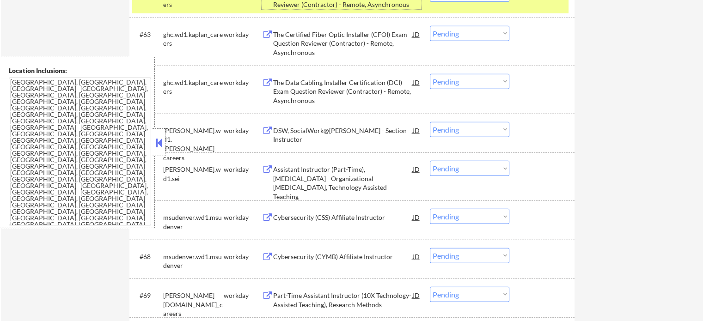
scroll to position [2634, 0]
click at [328, 176] on div "Assistant Instructor (Part-Time), [MEDICAL_DATA] - Organizational [MEDICAL_DATA…" at bounding box center [343, 182] width 140 height 36
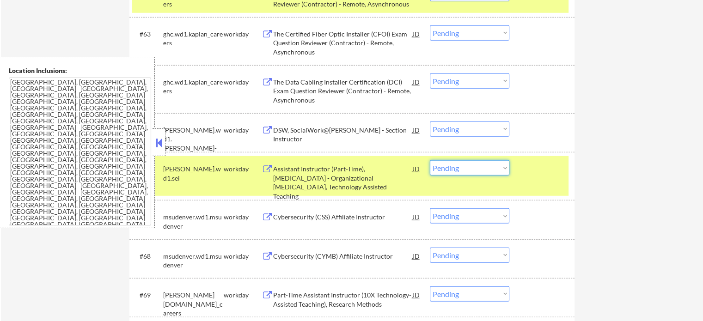
click at [464, 166] on select "Choose an option... Pending Applied Excluded (Questions) Excluded (Expired) Exc…" at bounding box center [469, 167] width 79 height 15
click at [430, 160] on select "Choose an option... Pending Applied Excluded (Questions) Excluded (Expired) Exc…" at bounding box center [469, 167] width 79 height 15
click at [555, 177] on div "#66 [PERSON_NAME].wd1.sei workday Assistant Instructor (Part-Time), [MEDICAL_DA…" at bounding box center [350, 176] width 436 height 40
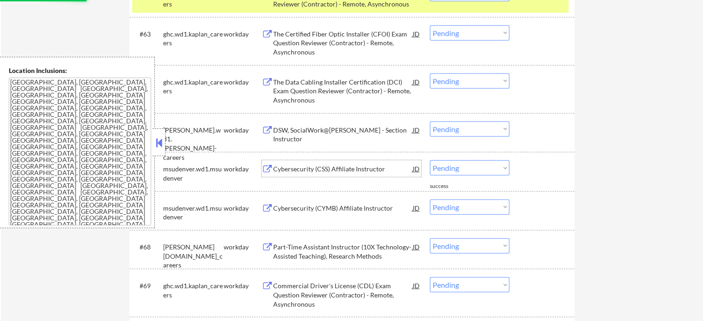
click at [322, 171] on div "Cybersecurity (CSS) Affiliate Instructor" at bounding box center [343, 168] width 140 height 9
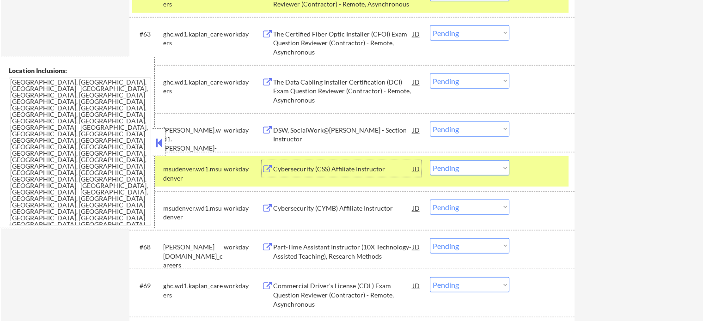
click at [457, 167] on select "Choose an option... Pending Applied Excluded (Questions) Excluded (Expired) Exc…" at bounding box center [469, 167] width 79 height 15
click at [430, 160] on select "Choose an option... Pending Applied Excluded (Questions) Excluded (Expired) Exc…" at bounding box center [469, 167] width 79 height 15
click at [531, 177] on div "#66 msudenver.wd1.msudenver workday Cybersecurity (CSS) Affiliate Instructor JD…" at bounding box center [350, 171] width 436 height 30
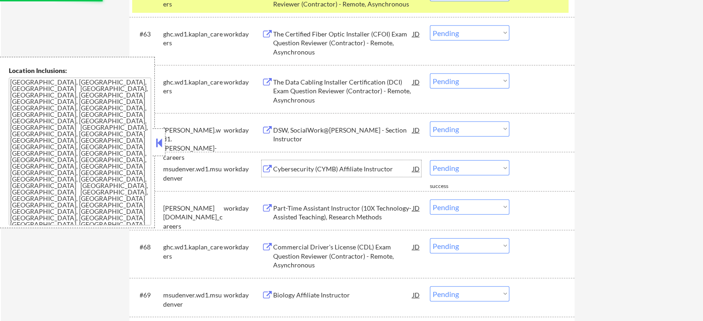
click at [333, 169] on div "Cybersecurity (CYMB) Affiliate Instructor" at bounding box center [343, 168] width 140 height 9
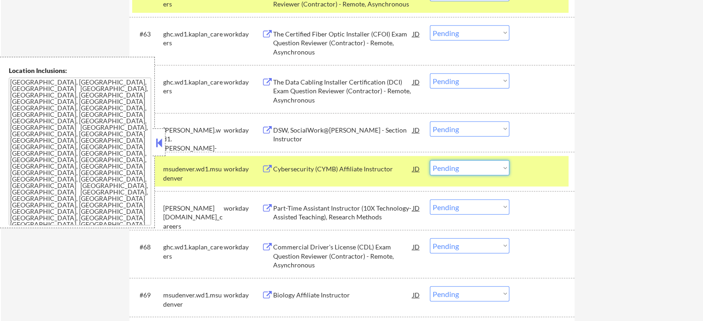
click at [466, 171] on select "Choose an option... Pending Applied Excluded (Questions) Excluded (Expired) Exc…" at bounding box center [469, 167] width 79 height 15
click at [430, 160] on select "Choose an option... Pending Applied Excluded (Questions) Excluded (Expired) Exc…" at bounding box center [469, 167] width 79 height 15
click at [543, 181] on div "#66 msudenver.wd1.msudenver workday Cybersecurity (CYMB) Affiliate Instructor J…" at bounding box center [350, 171] width 436 height 30
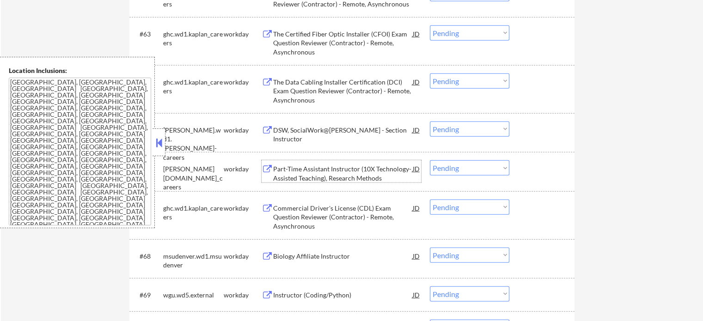
click at [304, 180] on div "Part-Time Assistant Instructor (10X Technology-Assisted Teaching), Research Met…" at bounding box center [343, 173] width 140 height 18
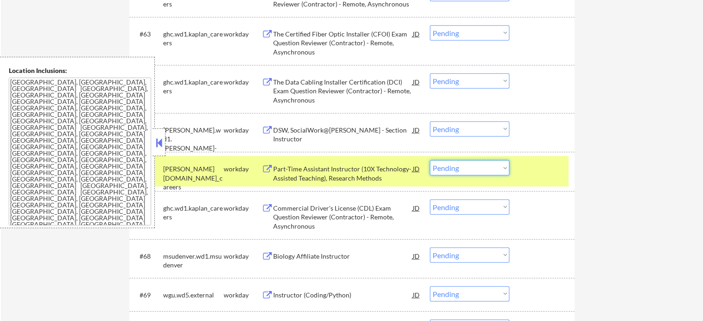
click at [499, 171] on select "Choose an option... Pending Applied Excluded (Questions) Excluded (Expired) Exc…" at bounding box center [469, 167] width 79 height 15
click at [430, 160] on select "Choose an option... Pending Applied Excluded (Questions) Excluded (Expired) Exc…" at bounding box center [469, 167] width 79 height 15
click at [532, 185] on div "#66 [PERSON_NAME][DOMAIN_NAME]_careers workday Part-Time Assistant Instructor (…" at bounding box center [350, 171] width 436 height 30
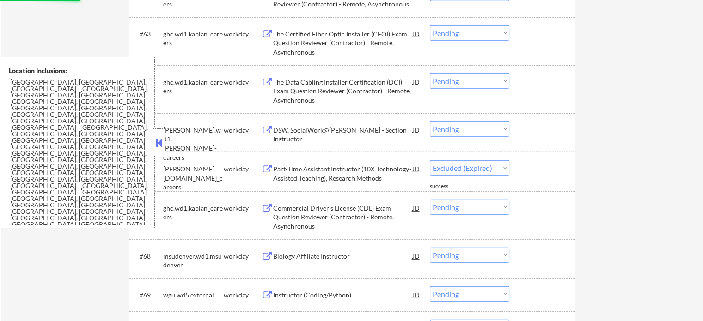
select select ""pending""
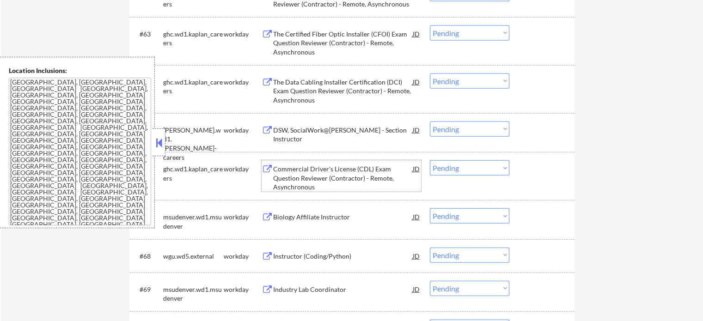
click at [310, 185] on div "Commercial Driver's License (CDL) Exam Question Reviewer (Contractor) - Remote,…" at bounding box center [343, 177] width 140 height 27
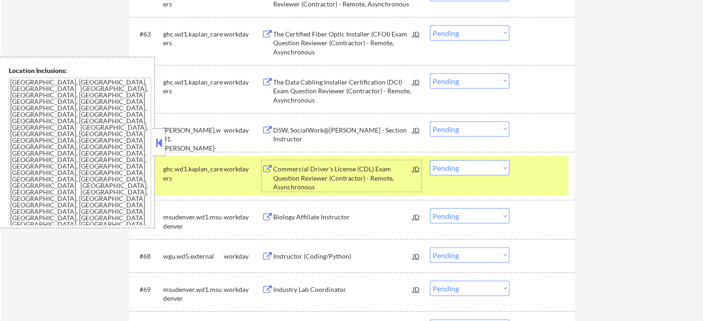
click at [529, 168] on div at bounding box center [543, 168] width 41 height 17
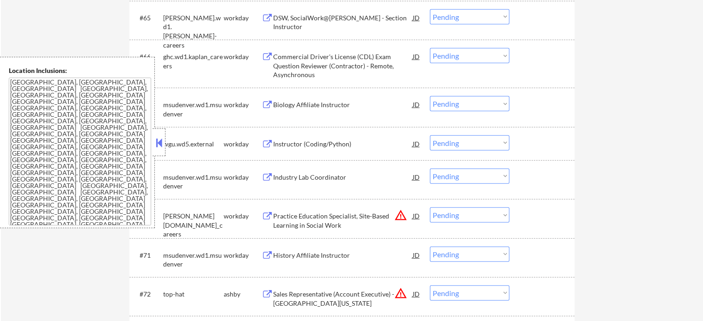
scroll to position [2772, 0]
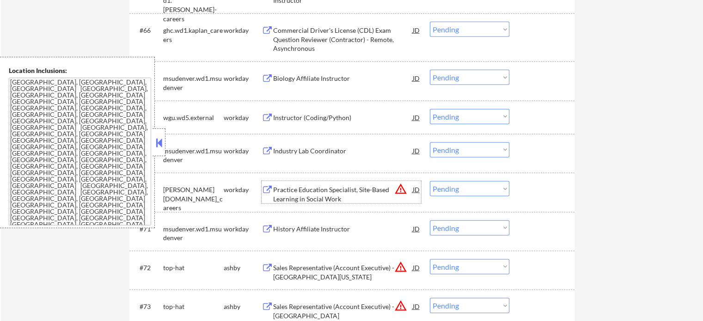
click at [312, 201] on div "Practice Education Specialist, Site-Based Learning in Social Work" at bounding box center [343, 194] width 140 height 18
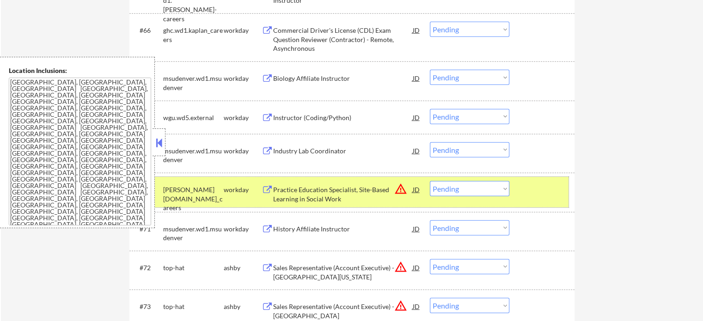
click at [533, 196] on div at bounding box center [543, 189] width 41 height 17
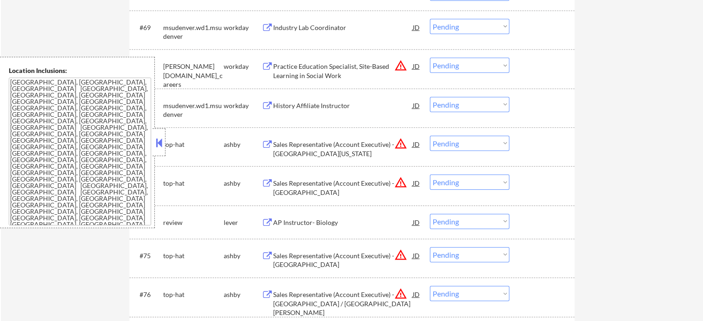
scroll to position [3049, 0]
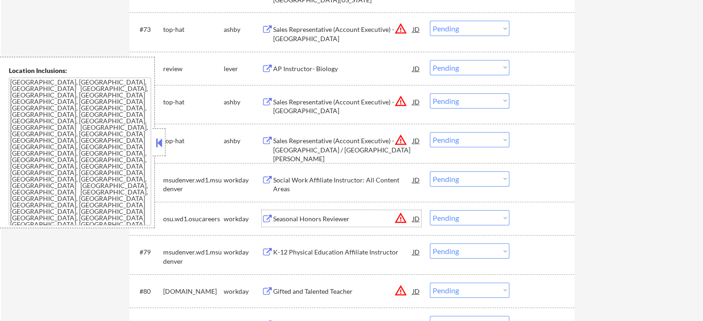
click at [325, 217] on div "Seasonal Honors Reviewer" at bounding box center [343, 218] width 140 height 9
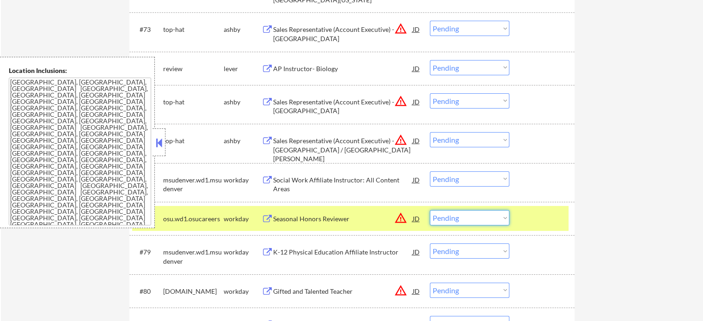
click at [473, 219] on select "Choose an option... Pending Applied Excluded (Questions) Excluded (Expired) Exc…" at bounding box center [469, 217] width 79 height 15
click at [430, 210] on select "Choose an option... Pending Applied Excluded (Questions) Excluded (Expired) Exc…" at bounding box center [469, 217] width 79 height 15
click at [527, 215] on div at bounding box center [543, 218] width 41 height 17
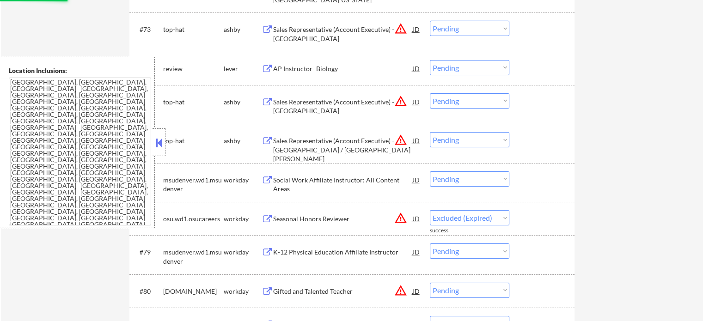
select select ""pending""
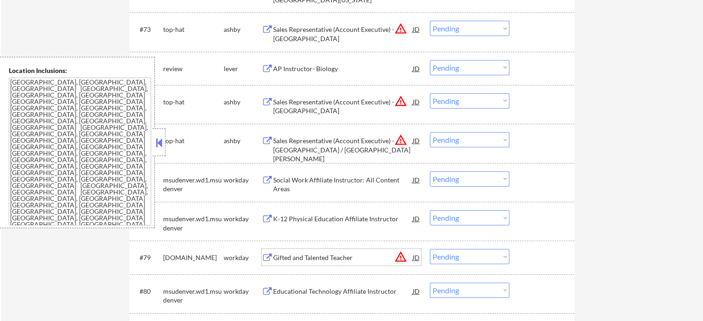
click at [308, 258] on div "Gifted and Talented Teacher" at bounding box center [343, 257] width 140 height 9
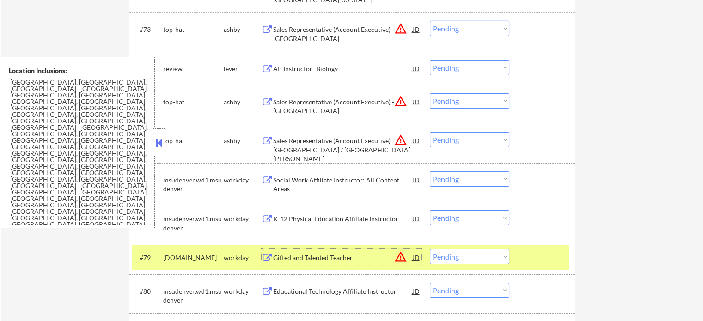
click at [539, 260] on div at bounding box center [543, 257] width 41 height 17
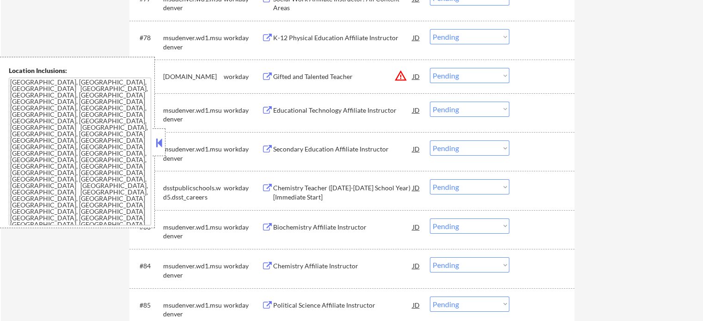
scroll to position [3280, 0]
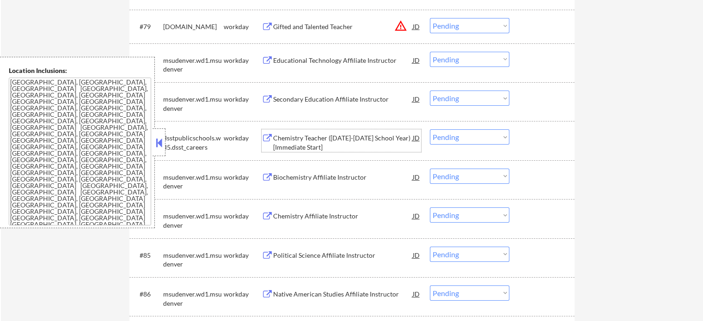
click at [292, 146] on div "Chemistry Teacher ([DATE]-[DATE] School Year) [Immediate Start]" at bounding box center [343, 143] width 140 height 18
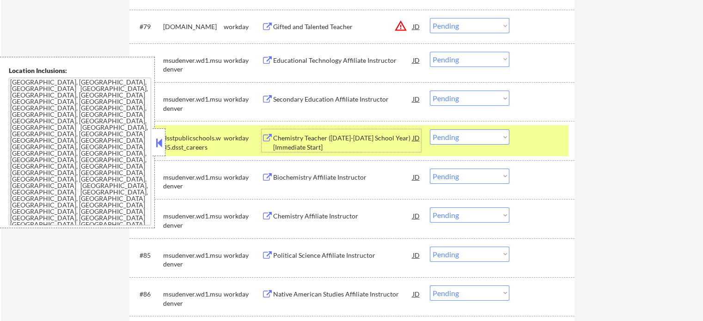
click at [549, 144] on div at bounding box center [543, 137] width 41 height 17
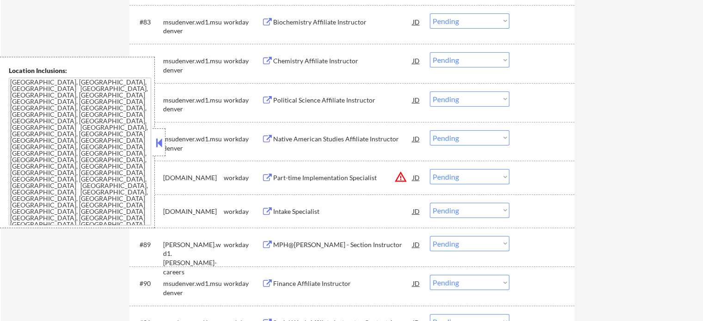
scroll to position [3465, 0]
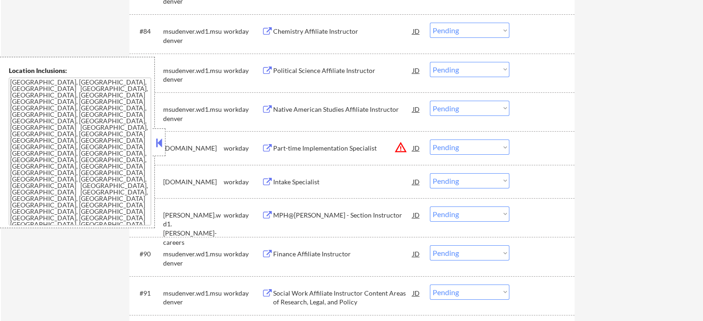
click at [338, 149] on div "Part-time Implementation Specialist" at bounding box center [343, 148] width 140 height 9
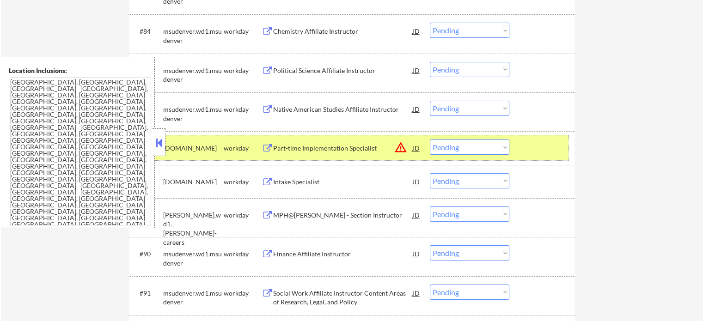
click at [529, 144] on div at bounding box center [543, 148] width 41 height 17
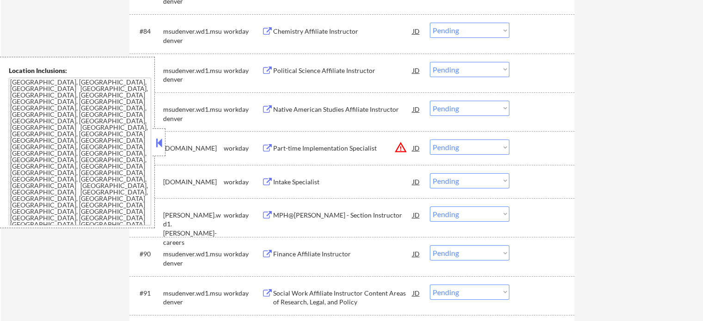
click at [329, 217] on div "MPH@[PERSON_NAME] - Section Instructor" at bounding box center [343, 215] width 140 height 9
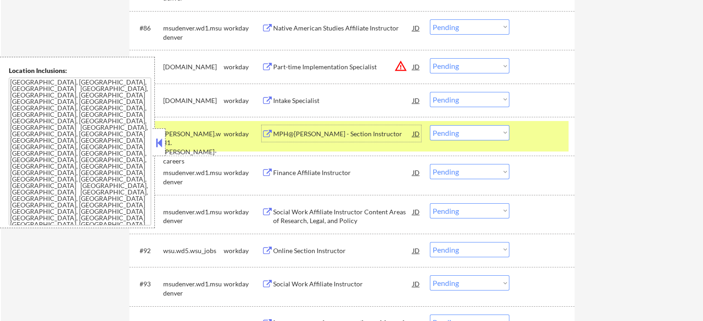
scroll to position [3558, 0]
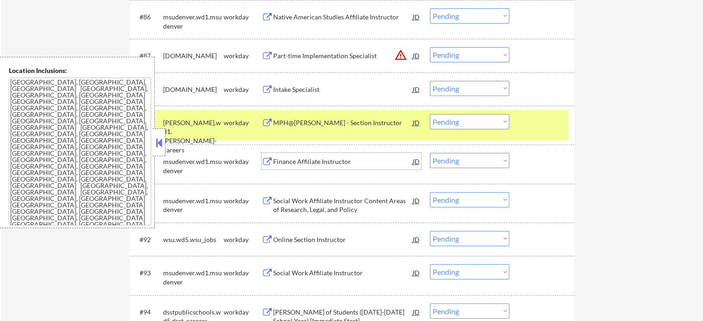
click at [314, 167] on div "Finance Affiliate Instructor" at bounding box center [343, 161] width 140 height 17
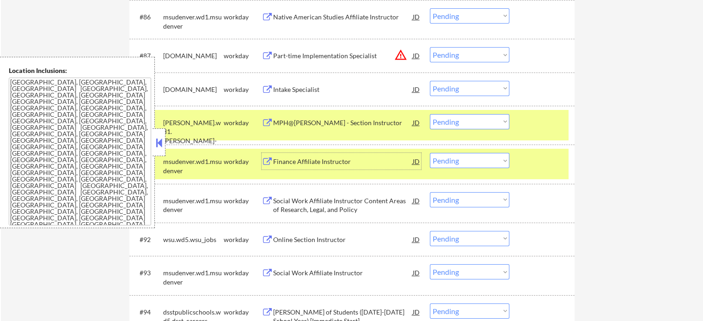
click at [558, 166] on div at bounding box center [543, 161] width 41 height 17
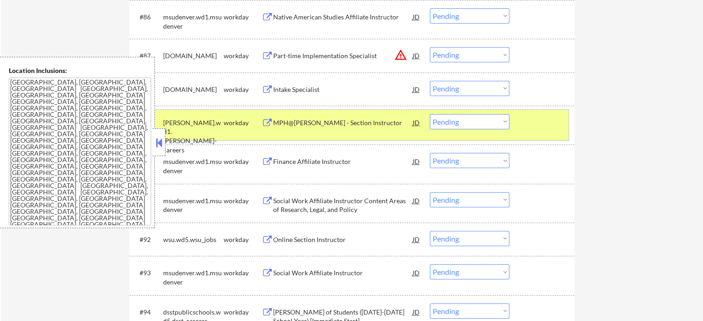
click at [531, 128] on div at bounding box center [543, 122] width 41 height 17
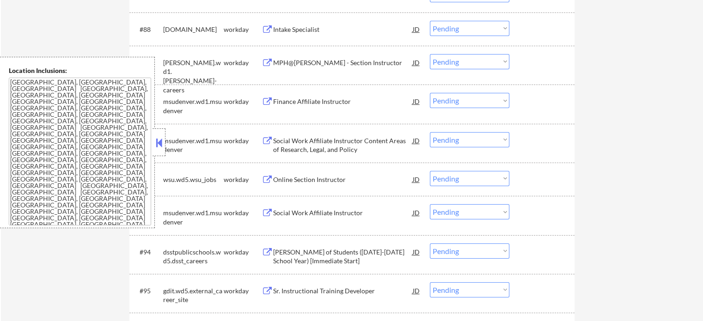
scroll to position [3696, 0]
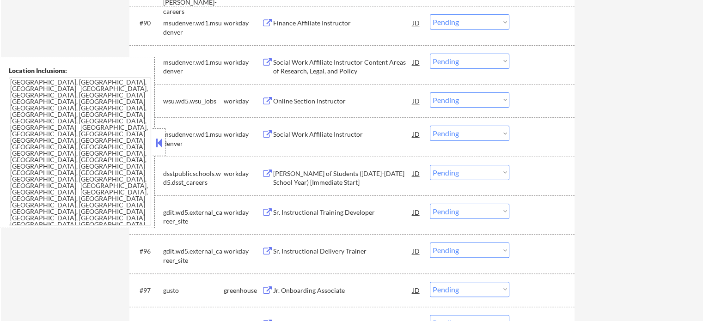
click at [307, 285] on div "Jr. Onboarding Associate" at bounding box center [343, 290] width 140 height 17
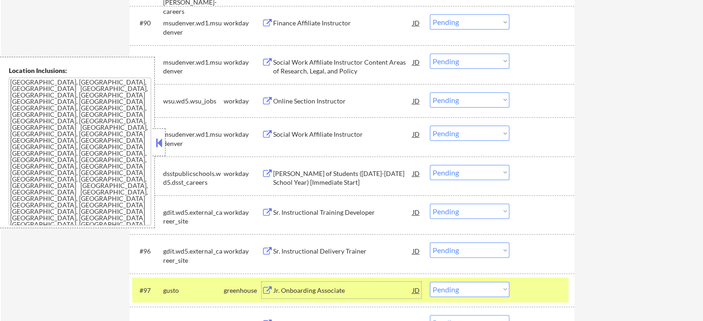
click at [487, 293] on select "Choose an option... Pending Applied Excluded (Questions) Excluded (Expired) Exc…" at bounding box center [469, 289] width 79 height 15
click at [430, 282] on select "Choose an option... Pending Applied Excluded (Questions) Excluded (Expired) Exc…" at bounding box center [469, 289] width 79 height 15
click at [525, 292] on div at bounding box center [543, 290] width 41 height 17
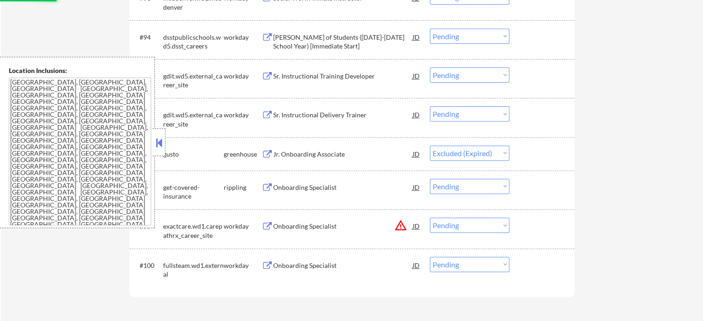
scroll to position [3835, 0]
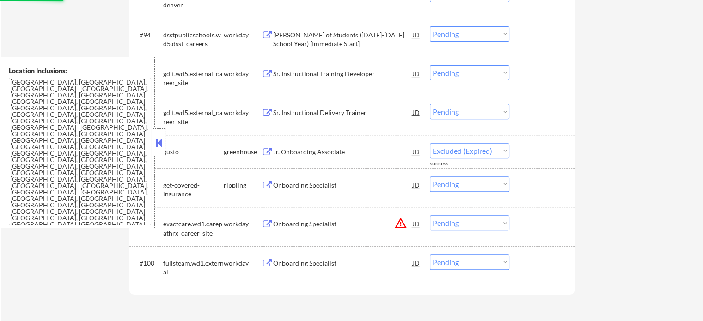
select select ""pending""
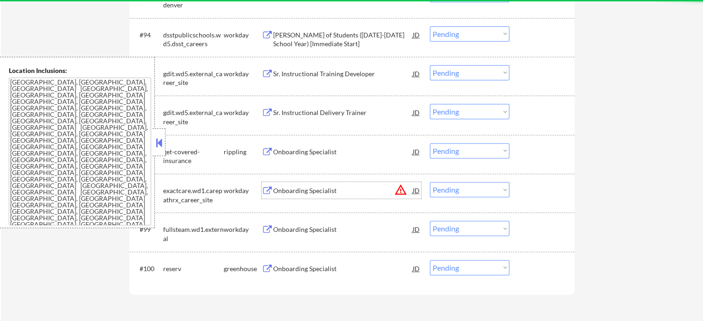
click at [314, 190] on div "Onboarding Specialist" at bounding box center [343, 190] width 140 height 9
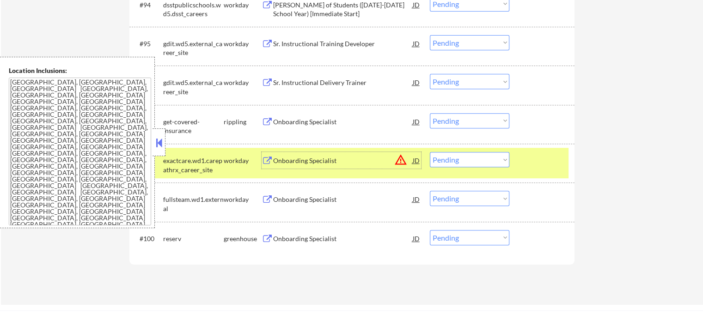
scroll to position [3881, 0]
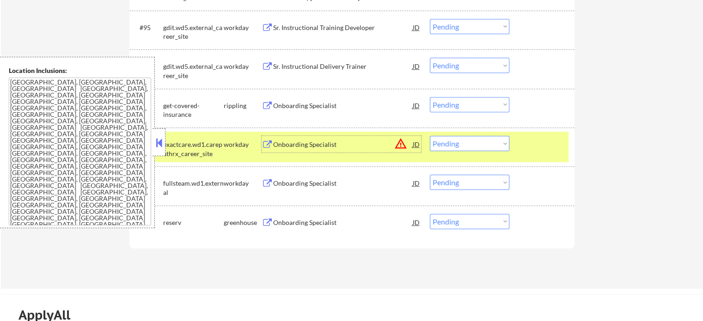
click at [547, 146] on div at bounding box center [543, 144] width 41 height 17
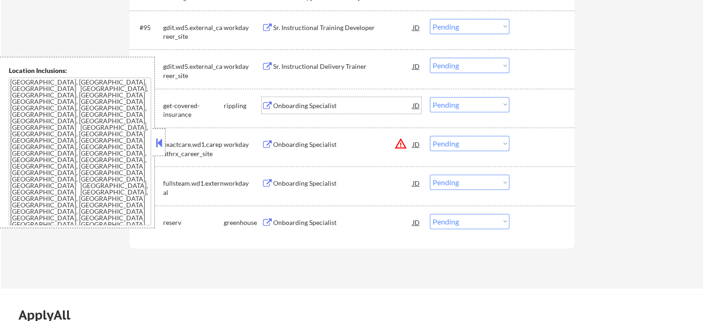
click at [309, 101] on div "Onboarding Specialist" at bounding box center [343, 105] width 140 height 9
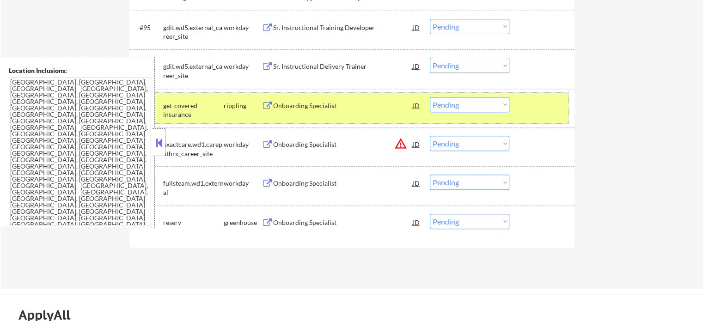
click at [542, 123] on div "#97 get-covered-insurance rippling Onboarding Specialist JD Choose an option...…" at bounding box center [350, 108] width 436 height 30
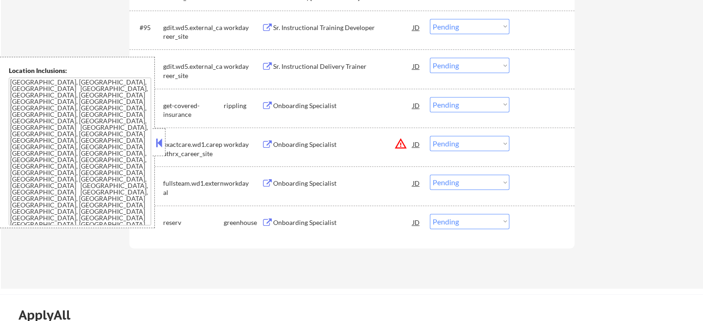
click at [333, 142] on div "Onboarding Specialist" at bounding box center [343, 144] width 140 height 9
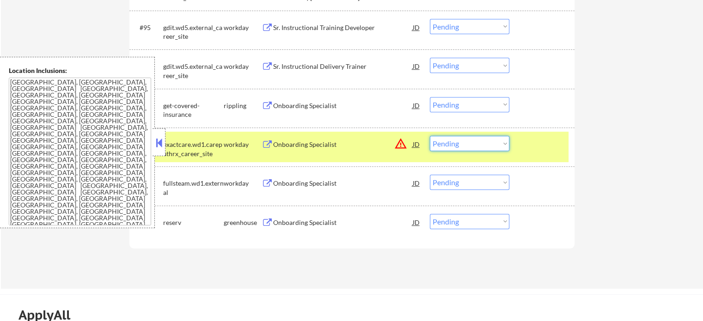
click at [475, 143] on select "Choose an option... Pending Applied Excluded (Questions) Excluded (Expired) Exc…" at bounding box center [469, 143] width 79 height 15
click at [430, 136] on select "Choose an option... Pending Applied Excluded (Questions) Excluded (Expired) Exc…" at bounding box center [469, 143] width 79 height 15
click at [545, 149] on div at bounding box center [543, 144] width 41 height 17
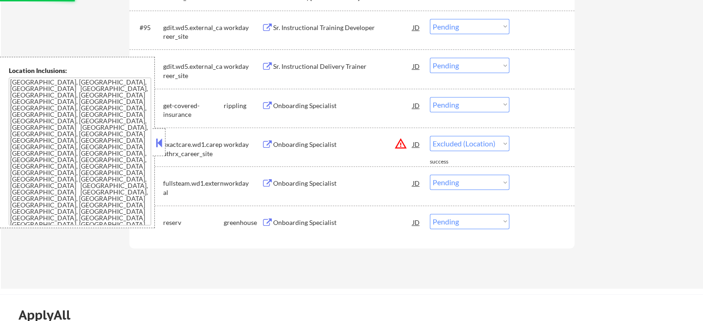
select select ""pending""
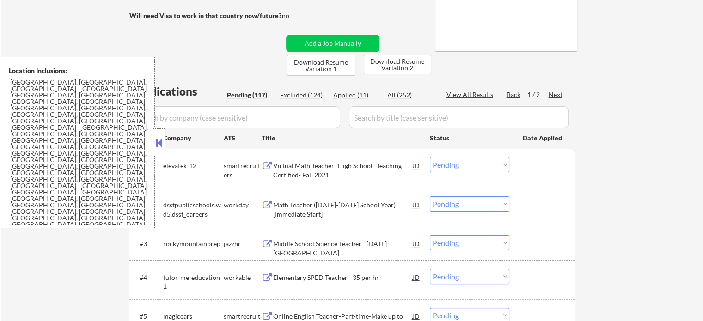
scroll to position [0, 0]
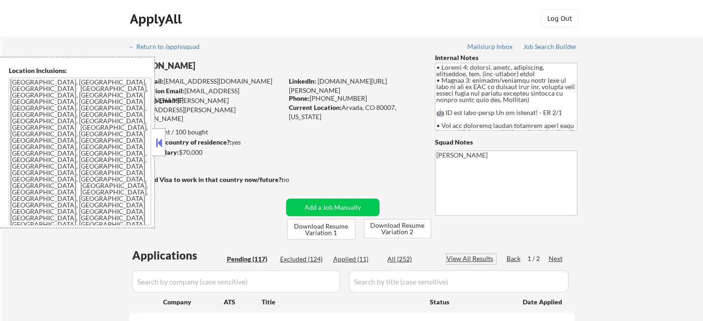
click at [474, 258] on div "View All Results" at bounding box center [470, 258] width 49 height 9
select select ""pending""
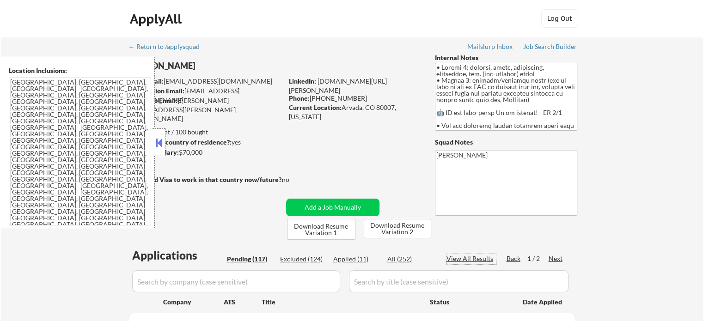
select select ""pending""
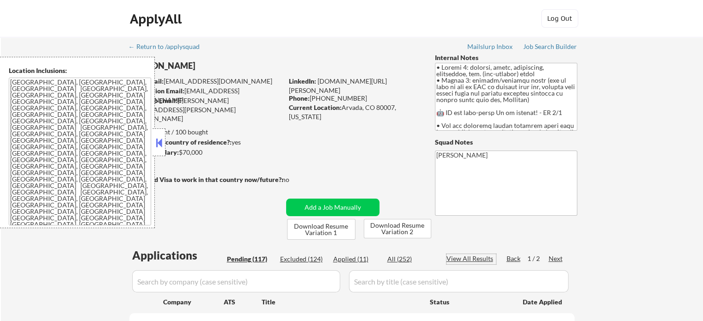
select select ""pending""
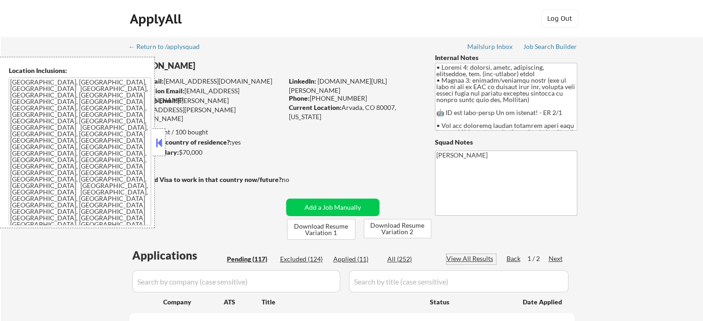
select select ""pending""
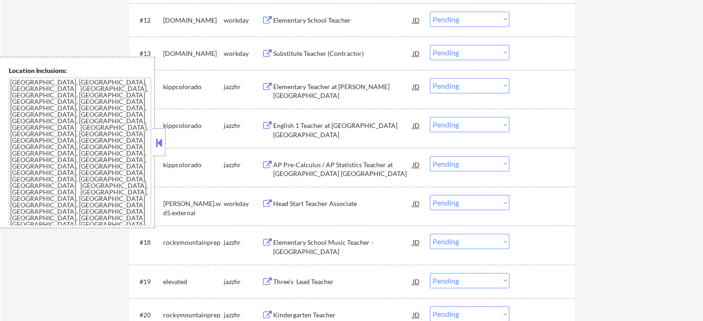
scroll to position [785, 0]
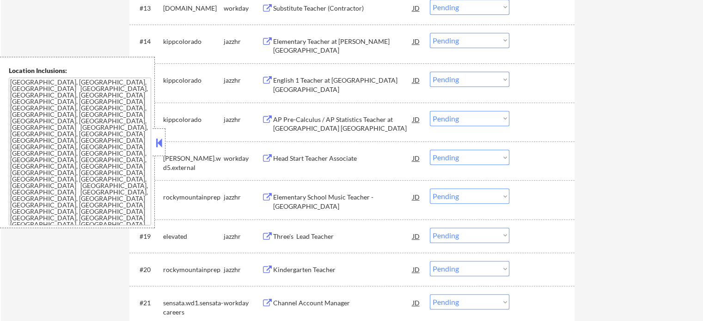
click at [297, 163] on div "Head Start Teacher Associate" at bounding box center [343, 158] width 140 height 17
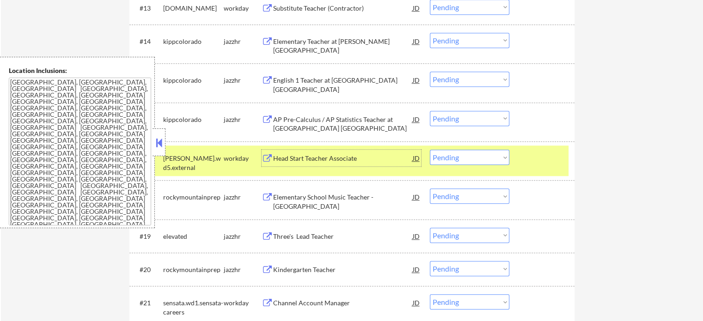
click at [523, 153] on div at bounding box center [543, 158] width 41 height 17
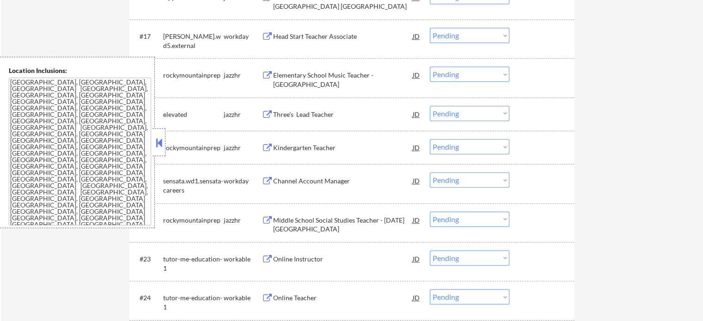
scroll to position [924, 0]
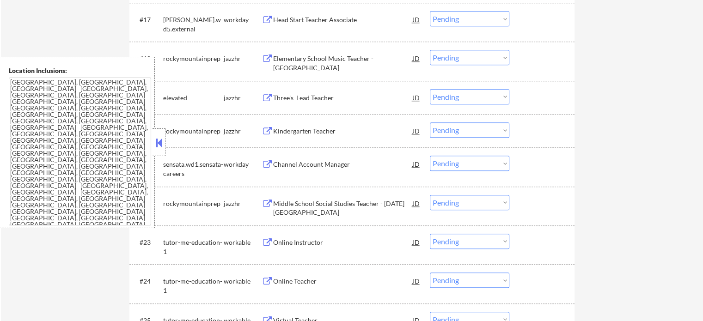
click at [299, 159] on div "Channel Account Manager" at bounding box center [343, 164] width 140 height 17
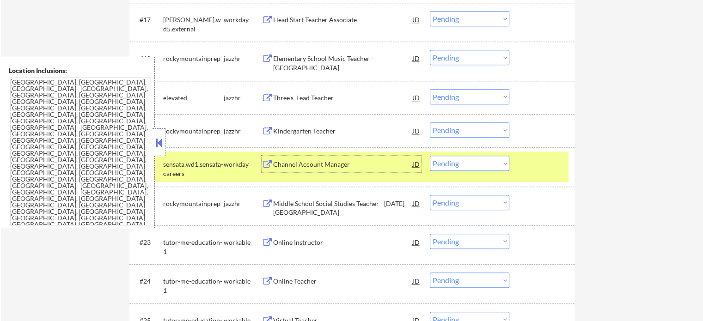
click at [537, 175] on div "#21 sensata.wd1.sensata-careers workday Channel Account Manager [PERSON_NAME] a…" at bounding box center [350, 167] width 436 height 30
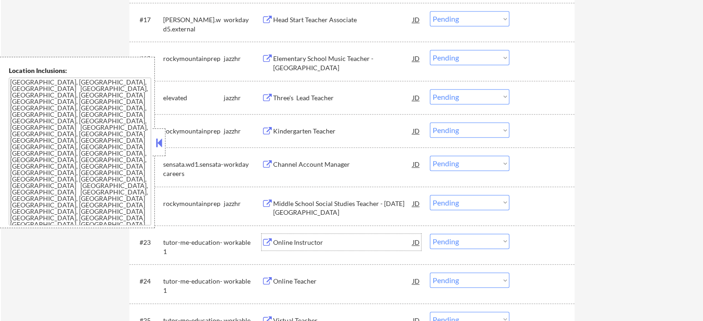
click at [280, 246] on div "Online Instructor" at bounding box center [343, 242] width 140 height 9
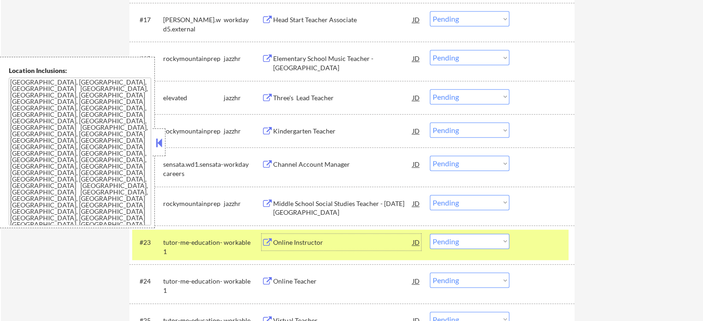
click at [554, 245] on div at bounding box center [543, 242] width 41 height 17
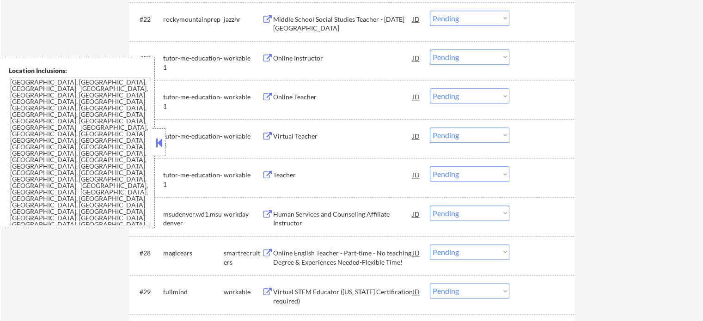
scroll to position [1155, 0]
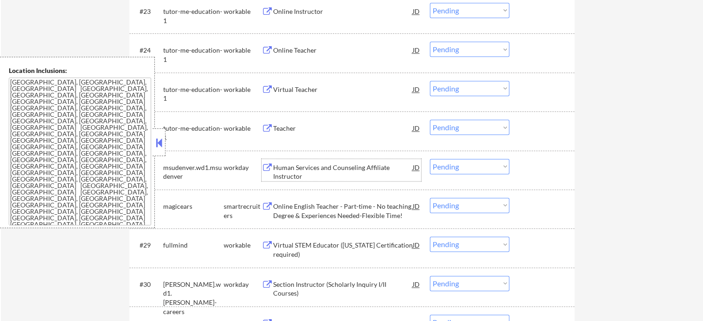
click at [282, 169] on div "Human Services and Counseling Affiliate Instructor" at bounding box center [343, 172] width 140 height 18
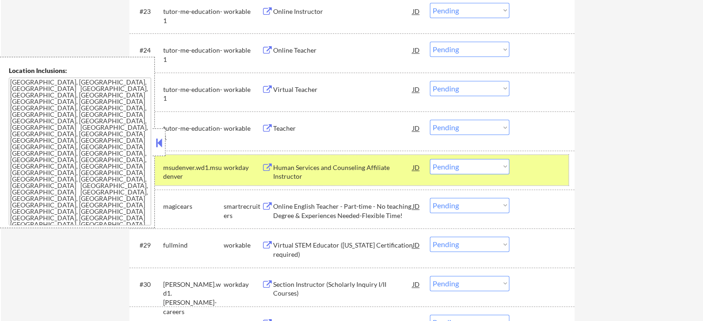
click at [530, 179] on div "#27 msudenver.wd1.msudenver workday Human Services and Counseling Affiliate Ins…" at bounding box center [350, 170] width 436 height 30
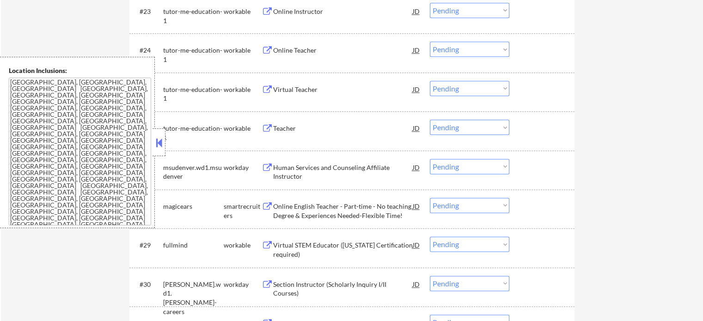
click at [334, 213] on div "Online English Teacher - Part-time - No teaching Degree & Experiences Needed-Fl…" at bounding box center [343, 211] width 140 height 18
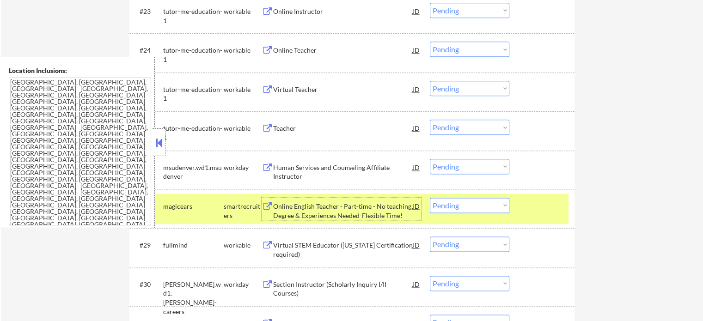
click at [549, 217] on div "#28 magicears smartrecruiters Online English Teacher - Part-time - No teaching …" at bounding box center [350, 209] width 436 height 30
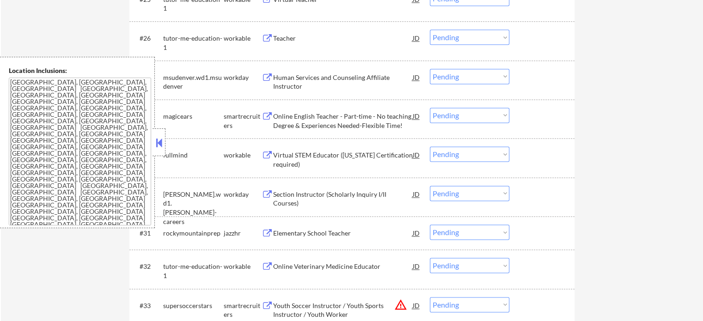
scroll to position [1247, 0]
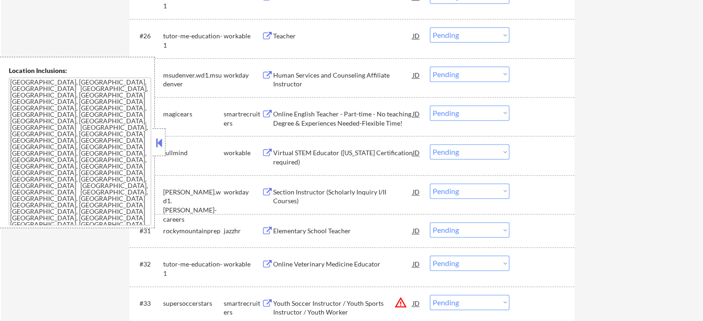
click at [299, 168] on div "#29 fullmind workable Virtual STEM Educator ([US_STATE] Certification required)…" at bounding box center [350, 155] width 436 height 30
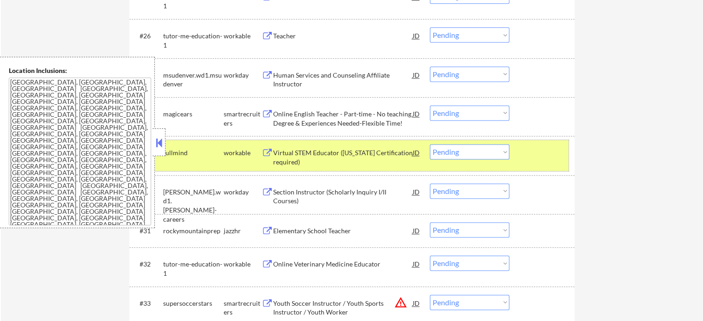
click at [541, 153] on div at bounding box center [543, 152] width 41 height 17
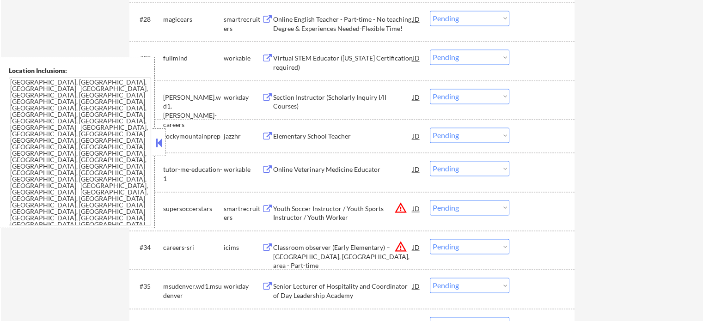
scroll to position [1386, 0]
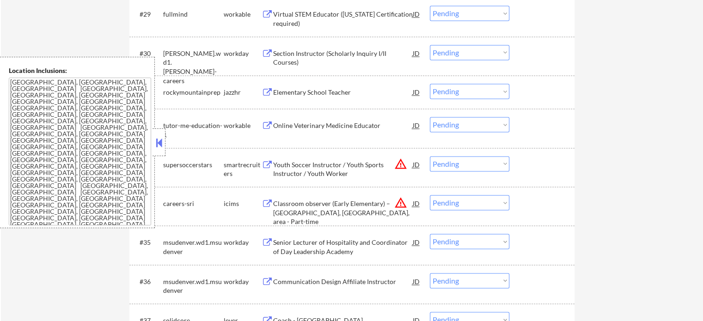
click at [307, 133] on div "Online Veterinary Medicine Educator" at bounding box center [343, 125] width 140 height 17
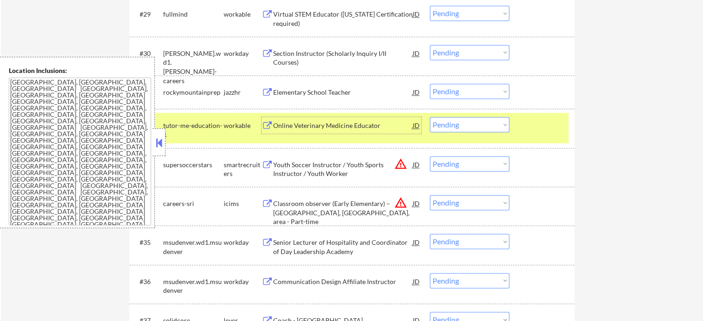
click at [328, 175] on div "Youth Soccer Instructor / Youth Sports Instructor / Youth Worker" at bounding box center [343, 169] width 140 height 18
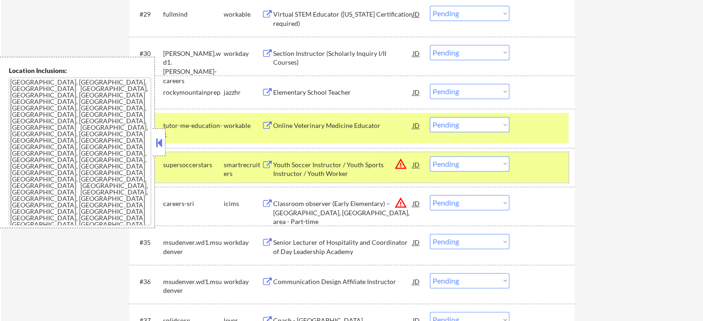
click at [521, 158] on div "#33 supersoccerstars smartrecruiters Youth Soccer Instructor / Youth Sports Ins…" at bounding box center [350, 167] width 436 height 30
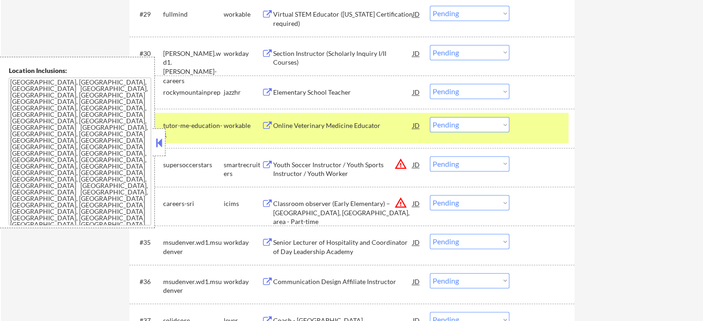
click at [531, 135] on div "#32 tutor-me-education-1 workable Online Veterinary Medicine Educator JD Choose…" at bounding box center [350, 128] width 436 height 30
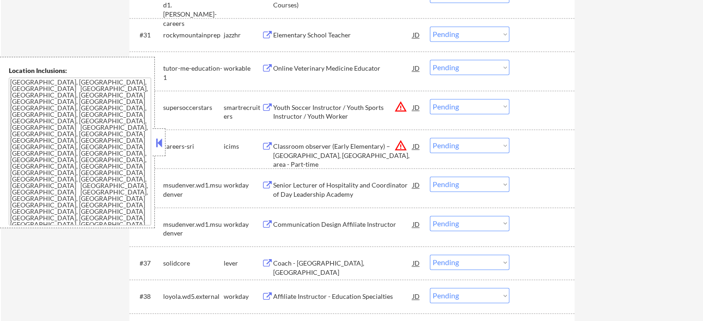
scroll to position [1525, 0]
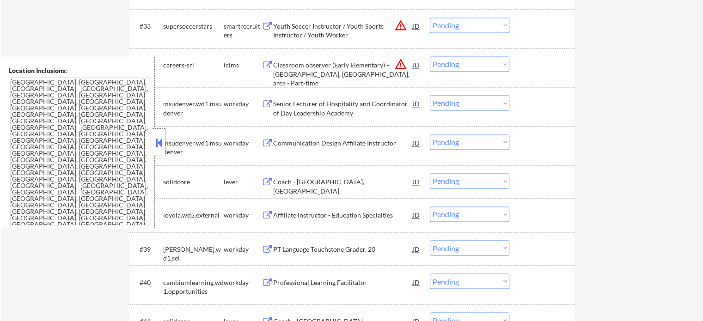
click at [295, 107] on div "Senior Lecturer of Hospitality and Coordinator of Day Leadership Academy" at bounding box center [343, 108] width 140 height 18
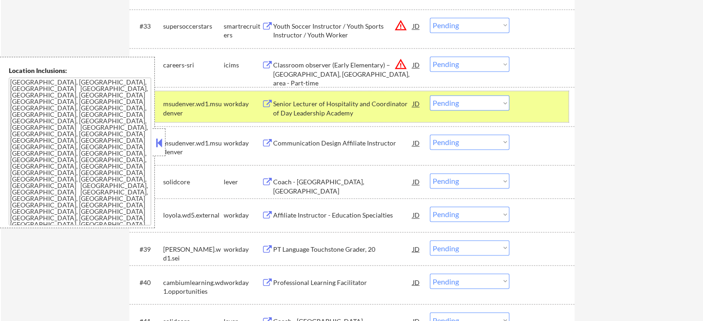
click at [531, 106] on div at bounding box center [543, 103] width 41 height 17
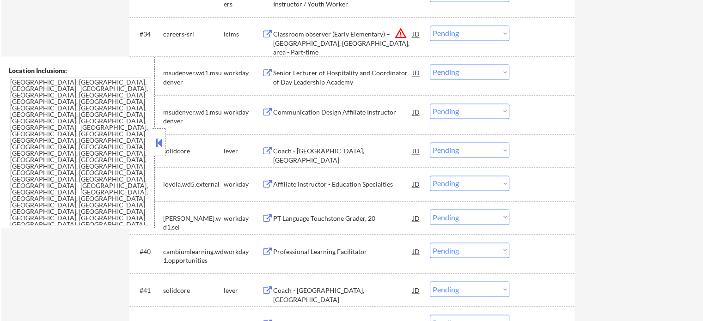
scroll to position [1617, 0]
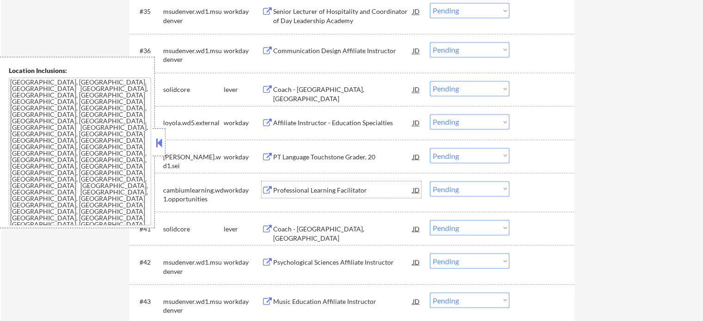
click at [299, 187] on div "Professional Learning Facilitator" at bounding box center [343, 189] width 140 height 9
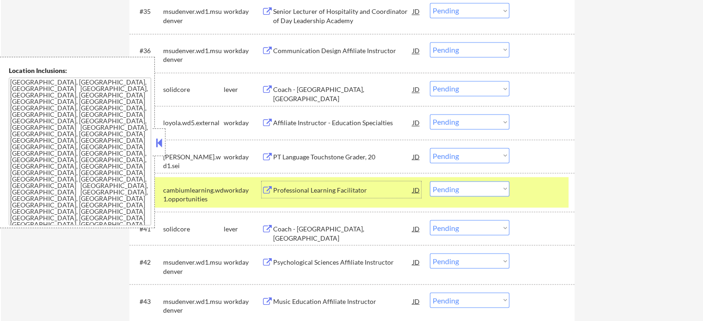
click at [525, 202] on div "#40 cambiumlearning.wd1.opportunities workday Professional Learning Facilitator…" at bounding box center [350, 192] width 436 height 30
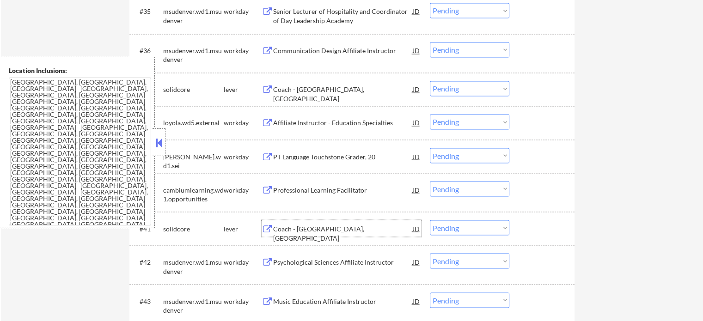
click at [318, 234] on div "Coach - [GEOGRAPHIC_DATA], [GEOGRAPHIC_DATA]" at bounding box center [343, 228] width 140 height 17
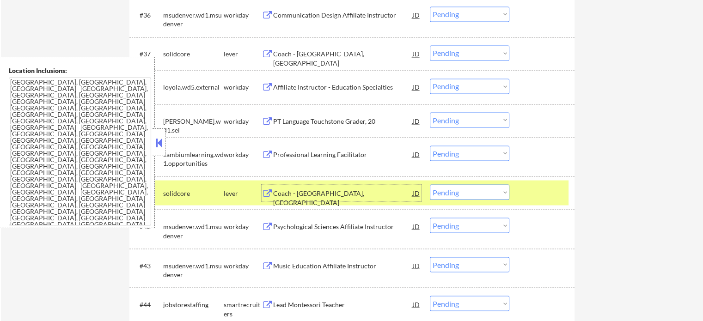
scroll to position [1710, 0]
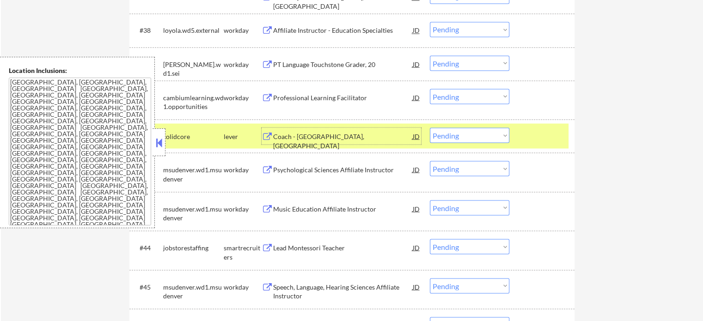
click at [559, 139] on div at bounding box center [543, 136] width 41 height 17
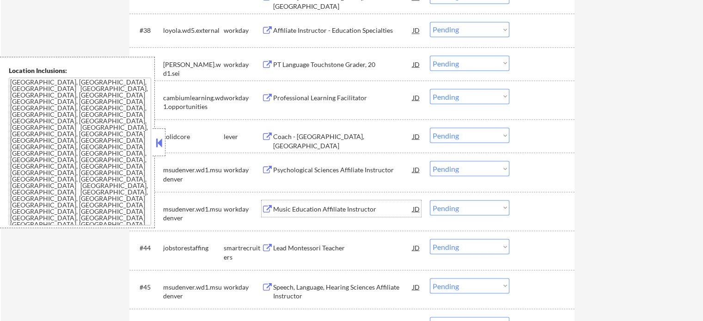
click at [308, 208] on div "Music Education Affiliate Instructor" at bounding box center [343, 208] width 140 height 9
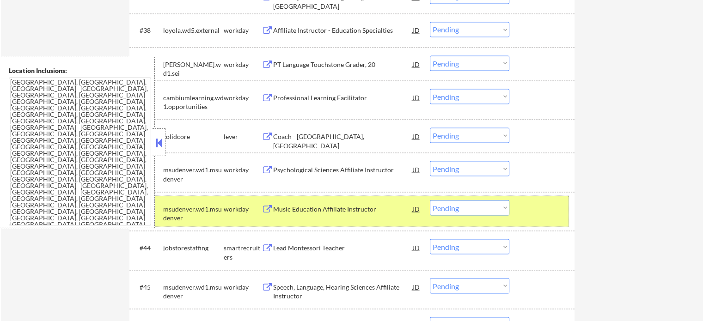
click at [528, 203] on div at bounding box center [543, 208] width 41 height 17
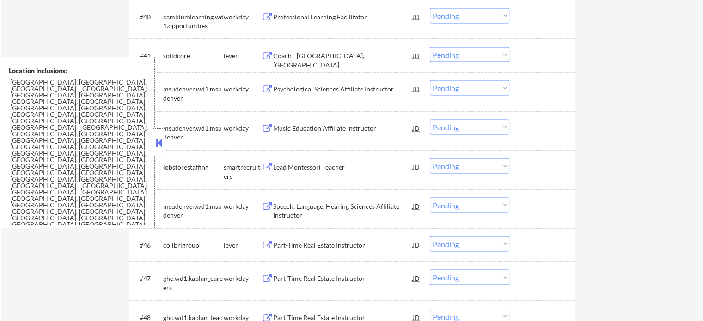
scroll to position [1848, 0]
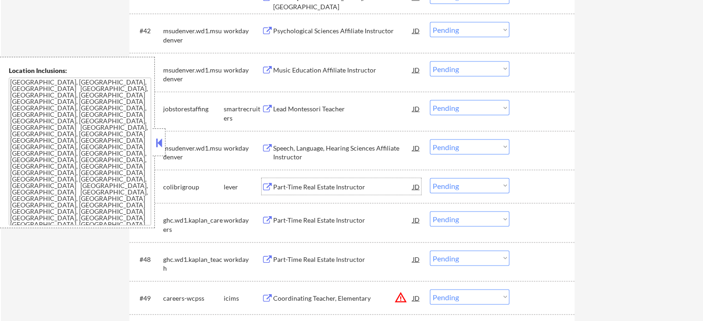
click at [302, 184] on div "Part-Time Real Estate Instructor" at bounding box center [343, 187] width 140 height 9
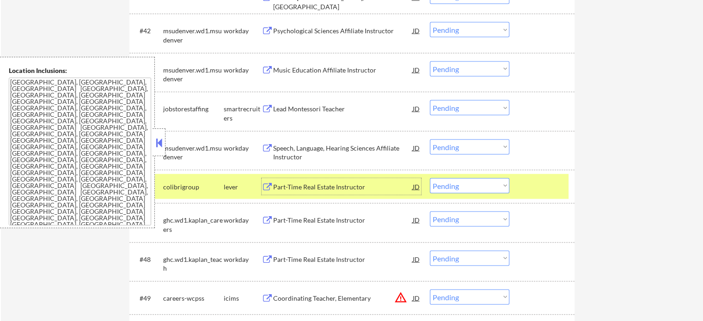
scroll to position [1941, 0]
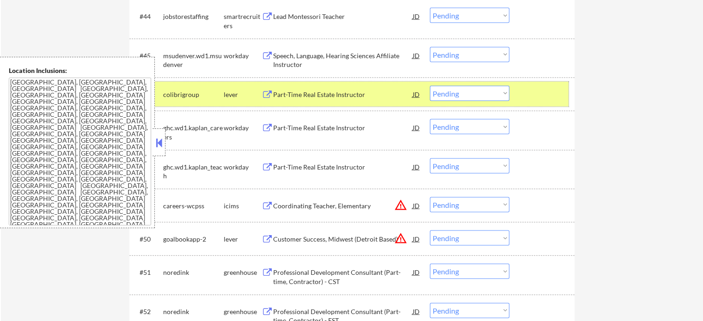
click at [546, 97] on div at bounding box center [543, 94] width 41 height 17
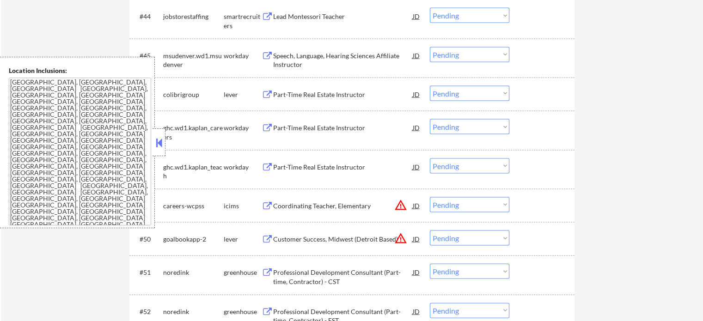
click at [333, 209] on div "Coordinating Teacher, Elementary" at bounding box center [343, 205] width 140 height 9
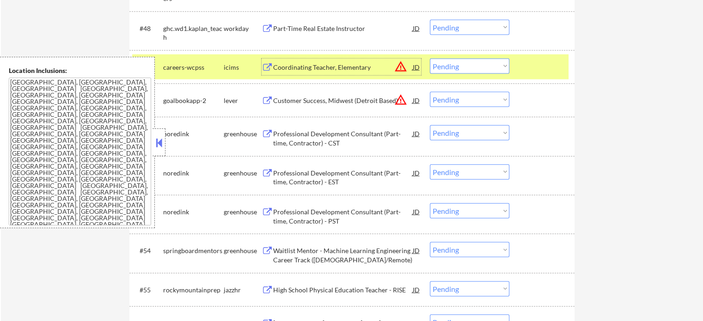
click at [546, 65] on div at bounding box center [543, 67] width 41 height 17
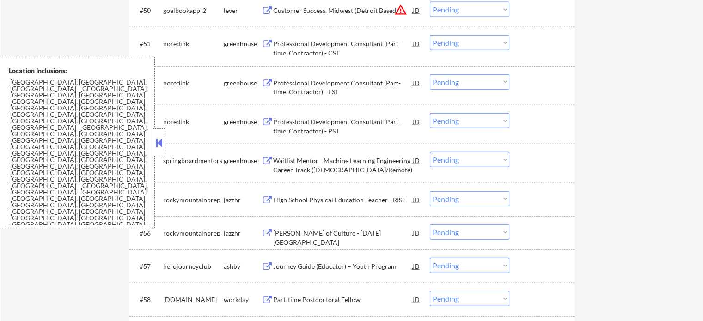
scroll to position [2172, 0]
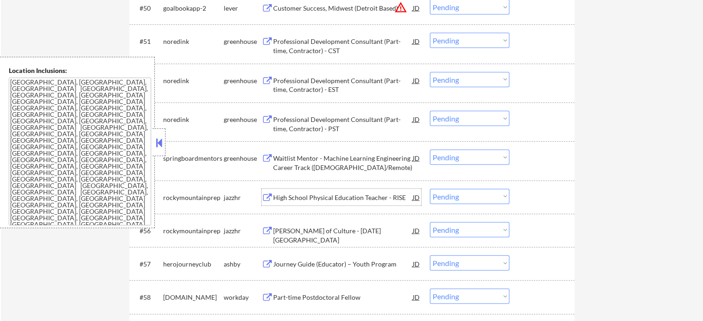
click at [283, 200] on div "High School Physical Education Teacher - RISE" at bounding box center [343, 197] width 140 height 9
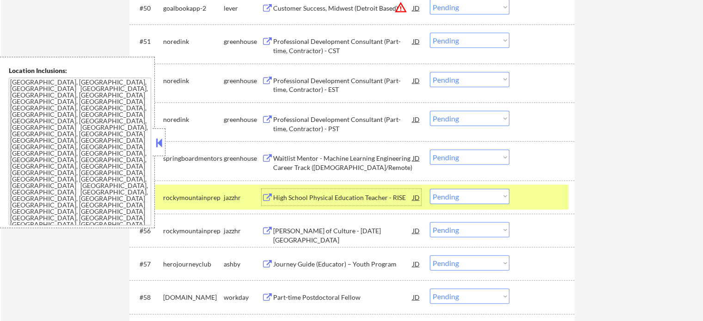
click at [545, 207] on div "#55 rockymountainprep jazzhr High School Physical Education Teacher - RISE JD C…" at bounding box center [350, 197] width 436 height 25
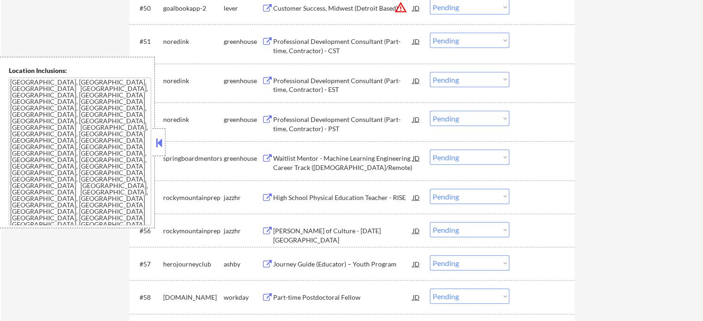
click at [320, 298] on div "Part-time Postdoctoral Fellow" at bounding box center [343, 297] width 140 height 9
